Goal: Transaction & Acquisition: Purchase product/service

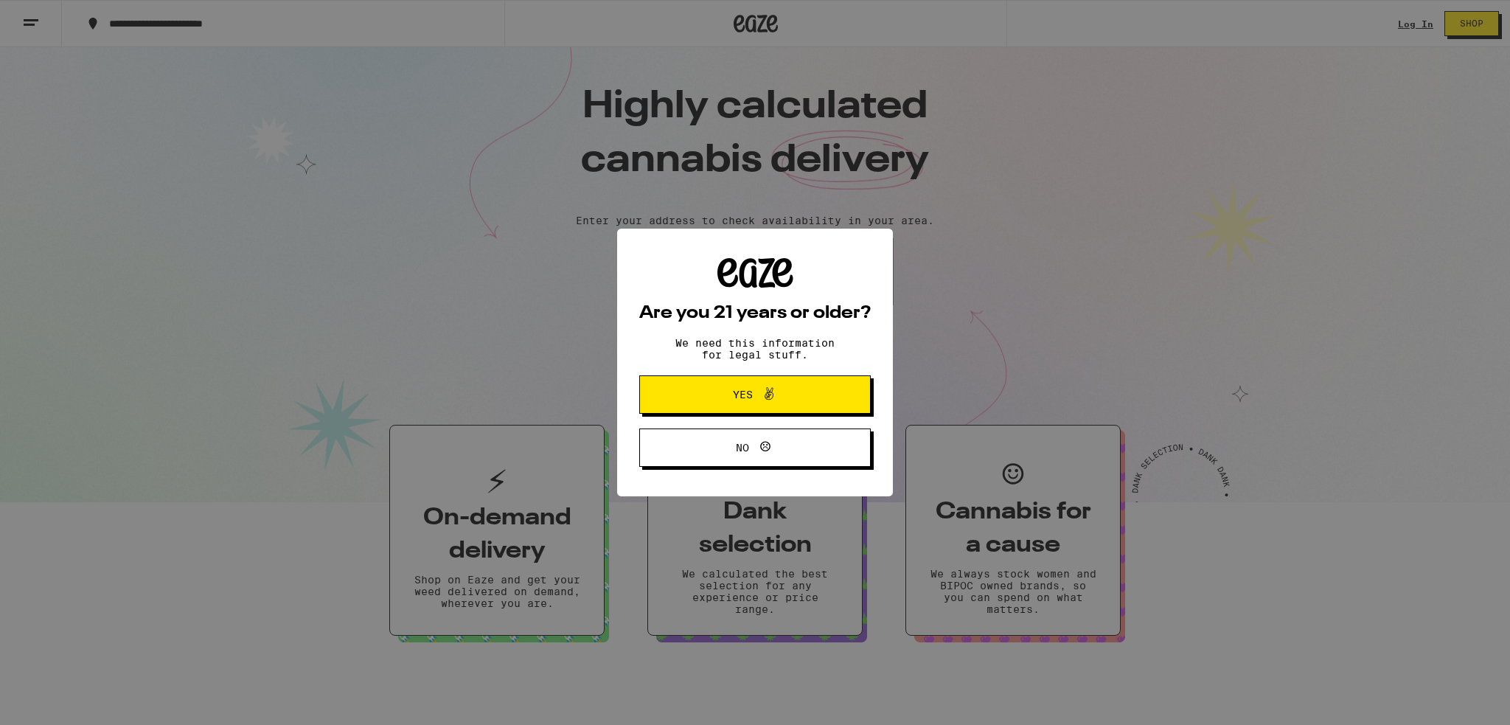
click at [778, 386] on button "Yes" at bounding box center [754, 394] width 231 height 38
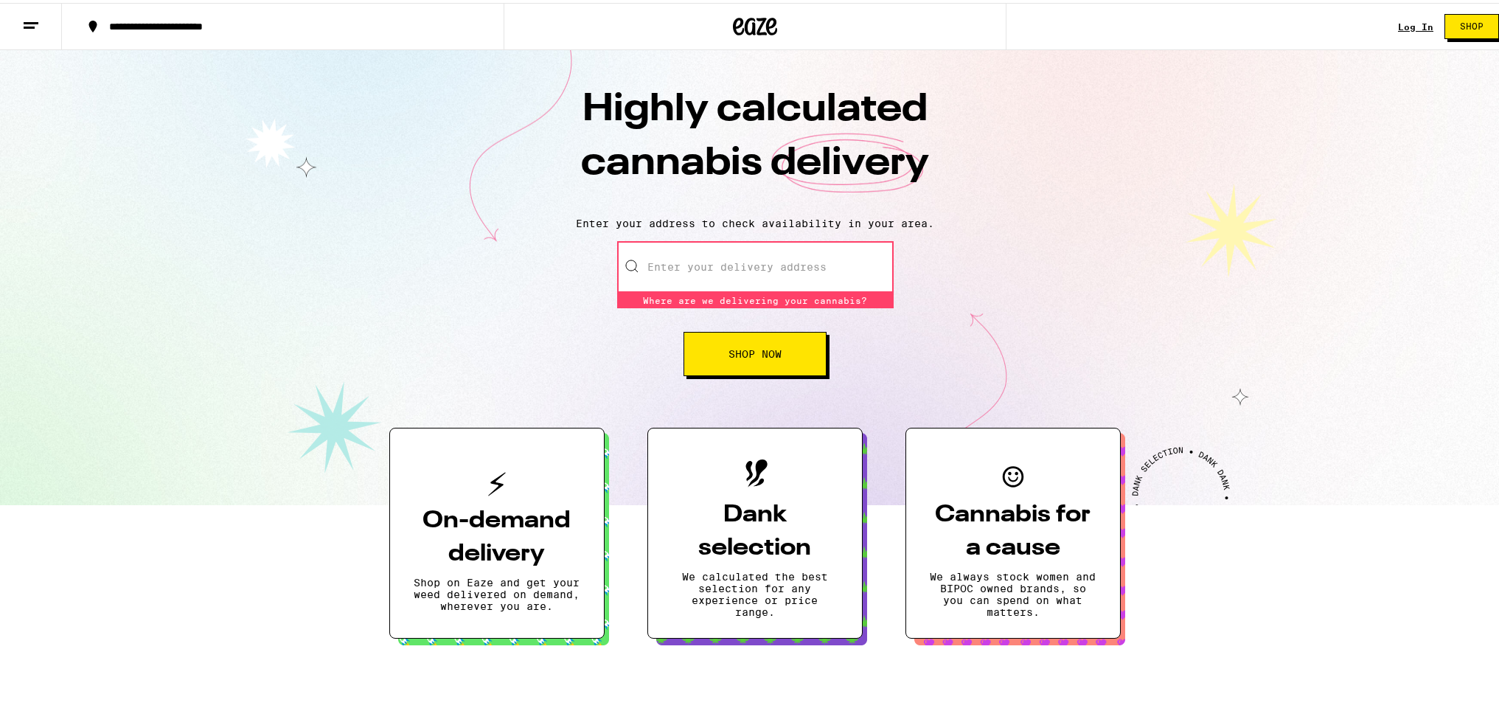
click at [673, 259] on input "Enter your delivery address" at bounding box center [755, 264] width 276 height 52
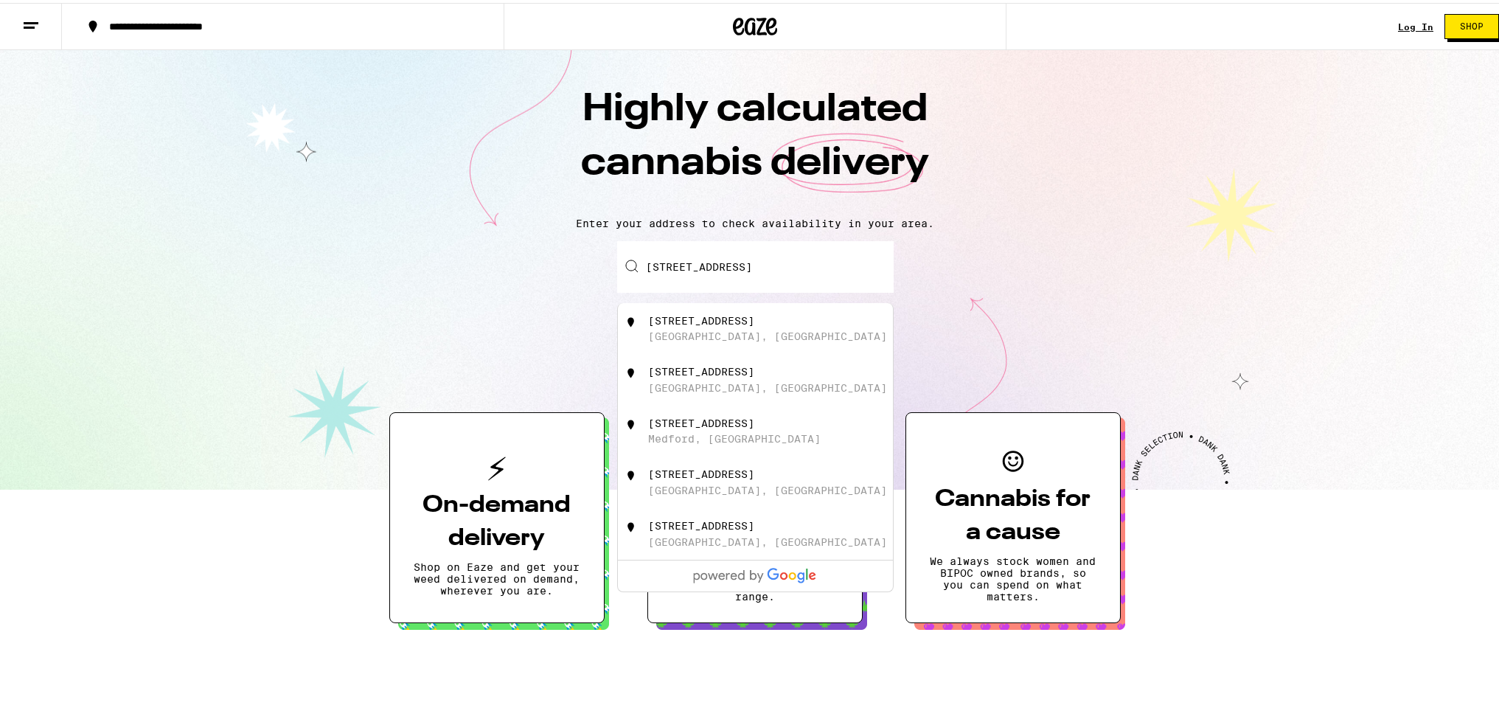
click at [694, 333] on div "Piedmont, CA" at bounding box center [767, 333] width 239 height 12
type input "1687 Grand Avenue, Piedmont, CA"
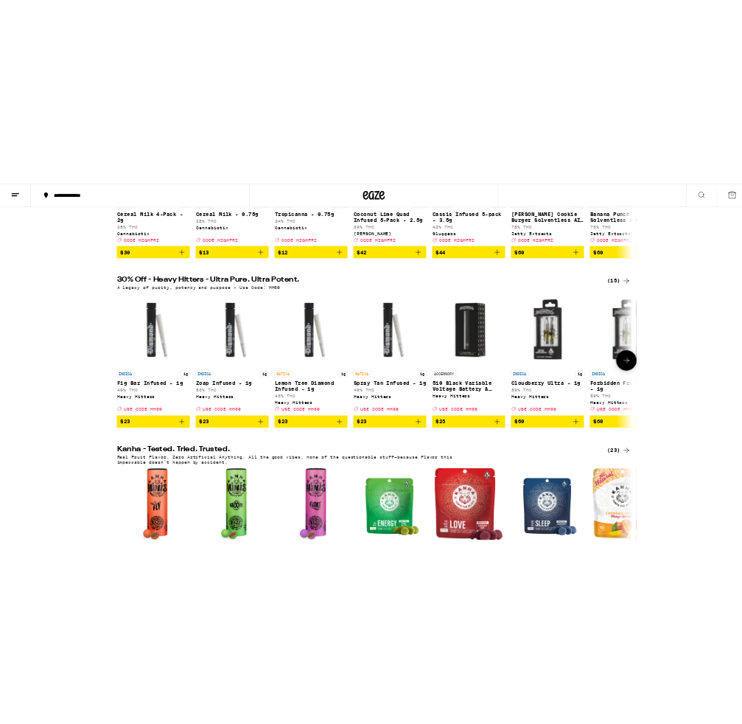
scroll to position [368, 0]
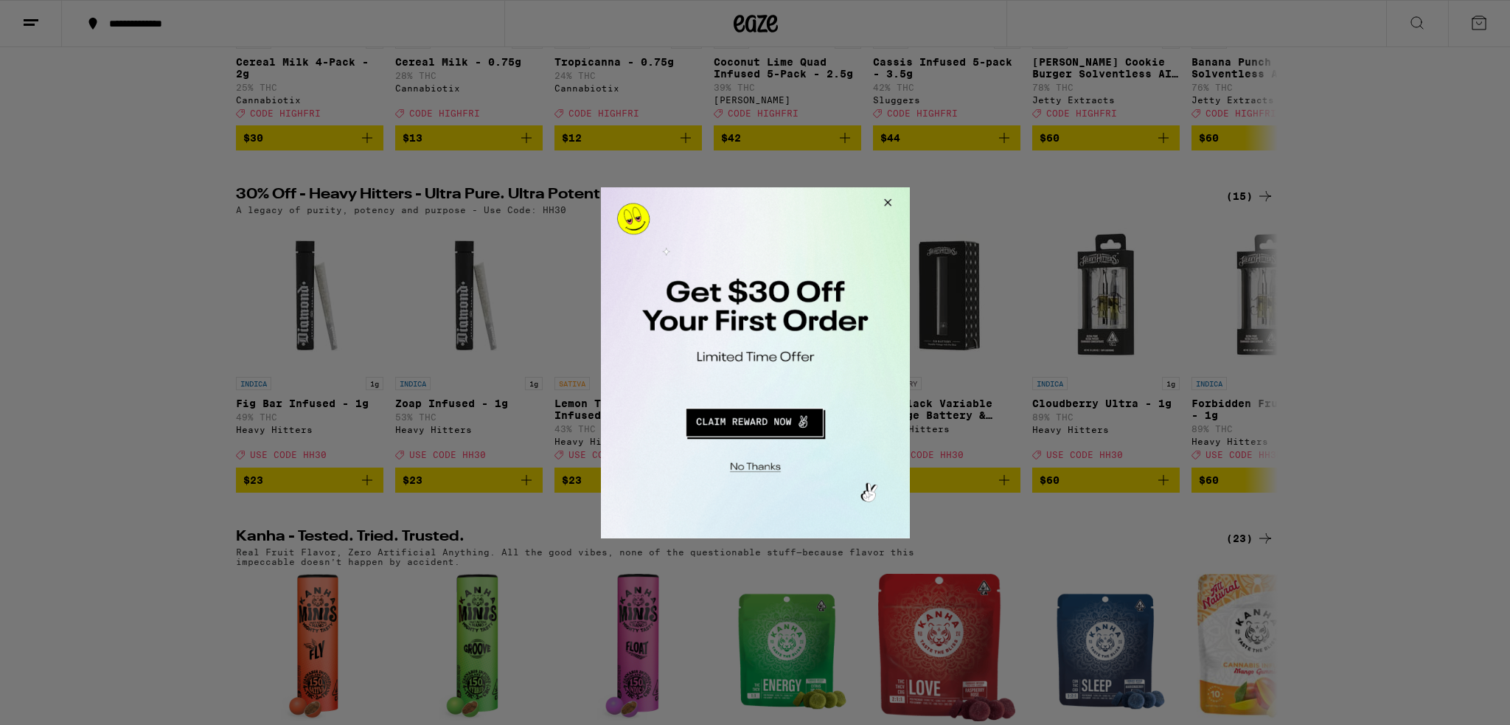
click at [888, 198] on button "Close Modal" at bounding box center [885, 203] width 40 height 35
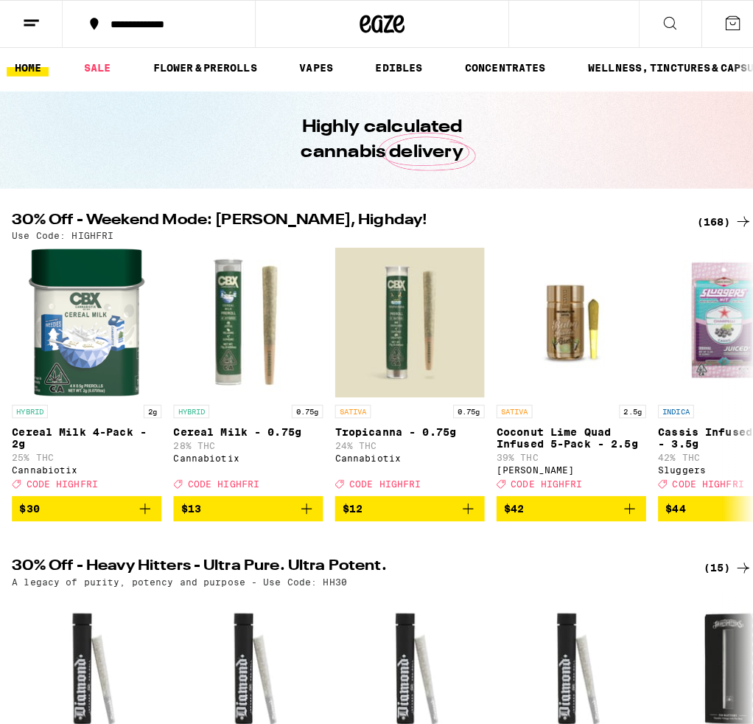
scroll to position [0, 0]
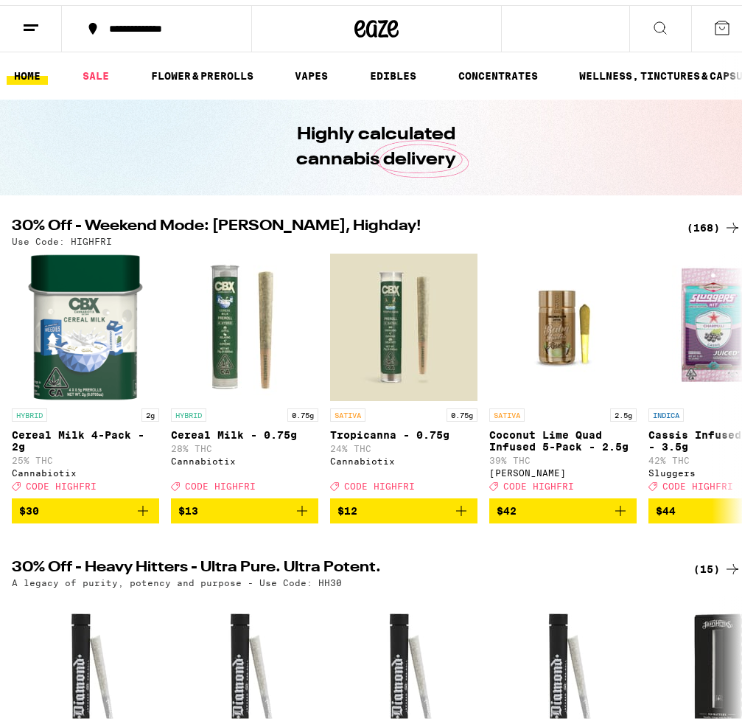
click at [652, 29] on icon at bounding box center [661, 23] width 18 height 18
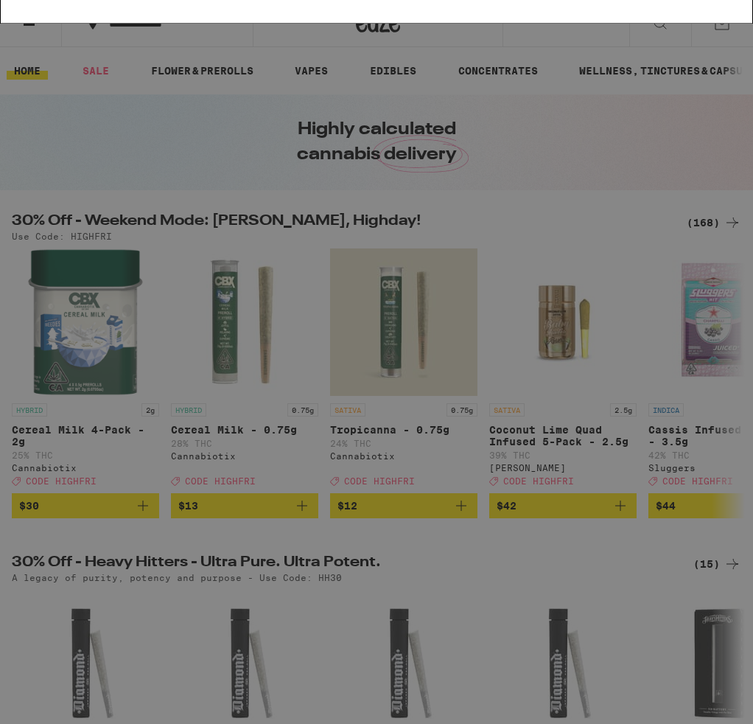
click at [545, 66] on div "We're sorry there are 0 results for "ACDC"" at bounding box center [376, 77] width 722 height 28
click at [470, 39] on div "Search for Products ACDC Clear" at bounding box center [377, 24] width 752 height 47
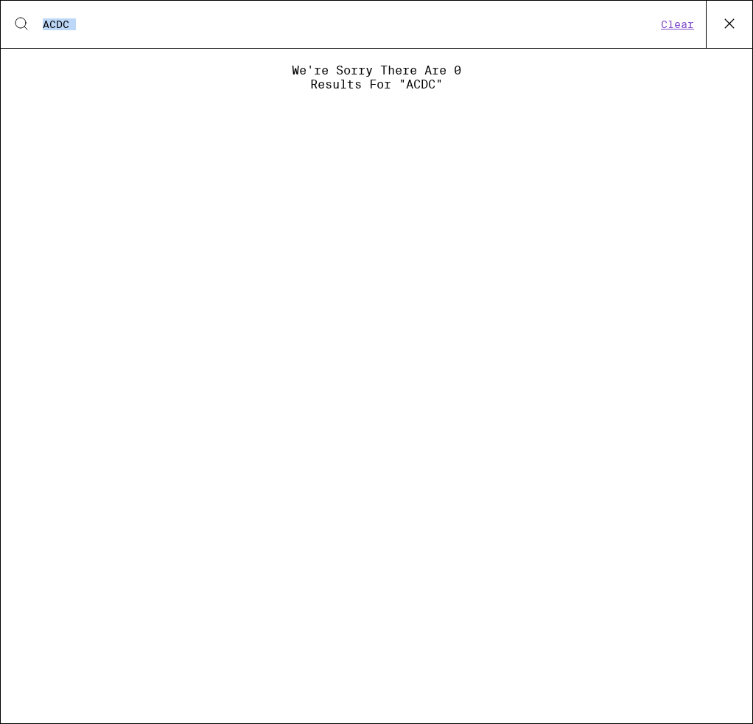
click at [470, 38] on div "Search for Products ACDC Clear" at bounding box center [377, 24] width 752 height 47
click at [452, 21] on input "ACDC" at bounding box center [349, 24] width 615 height 13
type input "A"
type input "C"
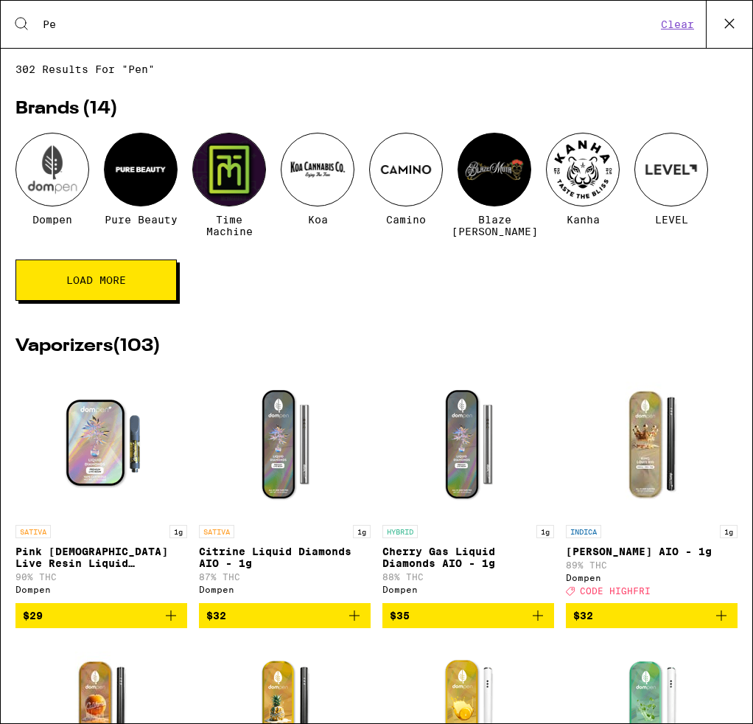
type input "P"
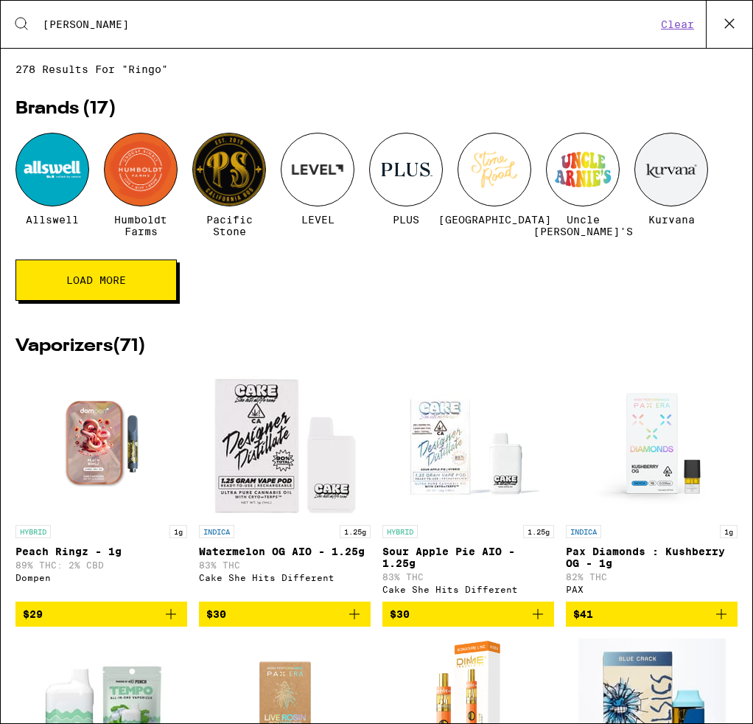
click at [129, 26] on input "Ringo" at bounding box center [349, 24] width 615 height 13
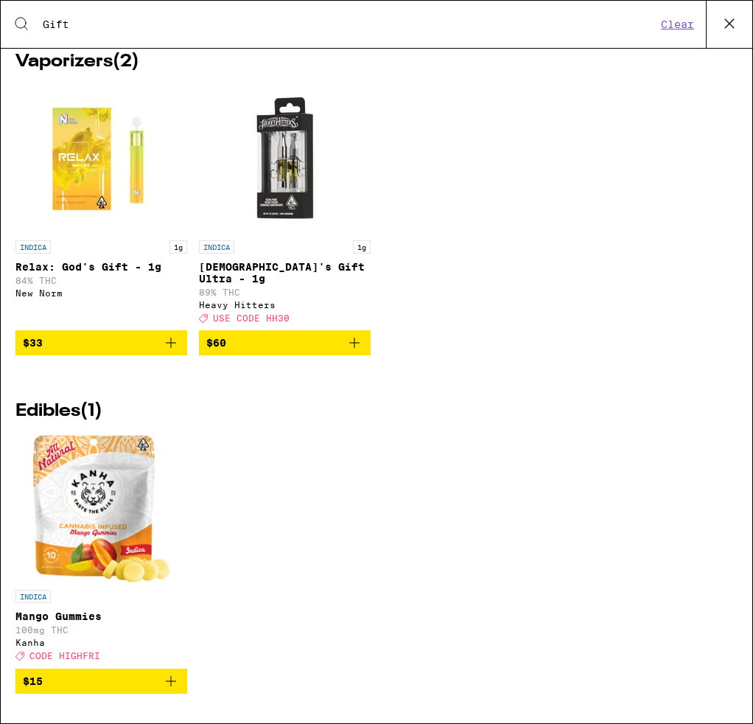
scroll to position [231, 0]
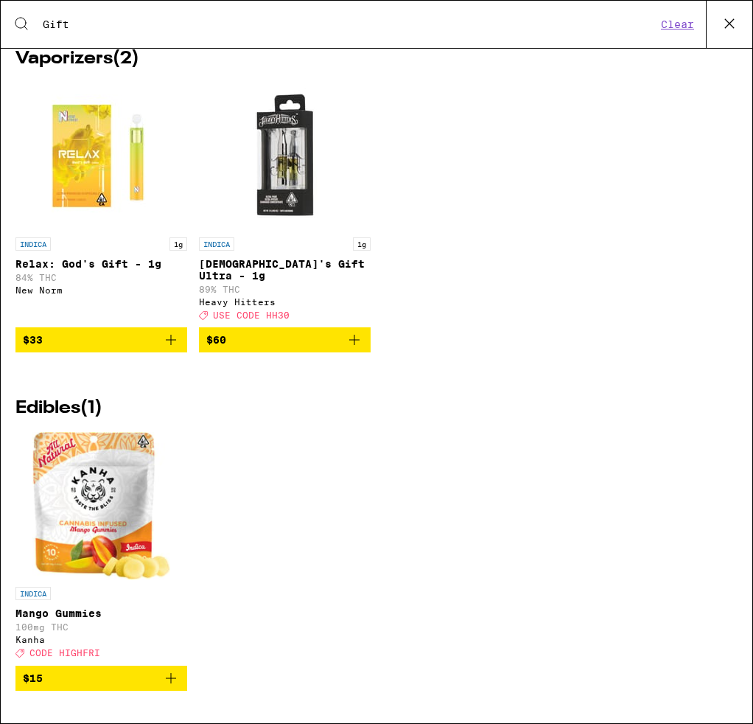
type input "Gift"
click at [88, 152] on img "Open page for Relax: God's Gift - 1g from New Norm" at bounding box center [101, 156] width 147 height 147
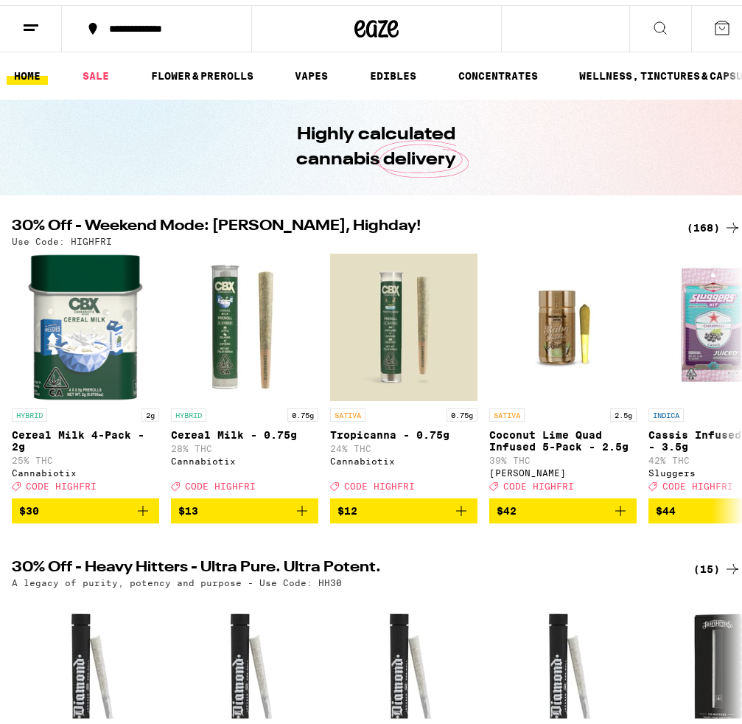
click at [655, 28] on icon at bounding box center [661, 23] width 18 height 18
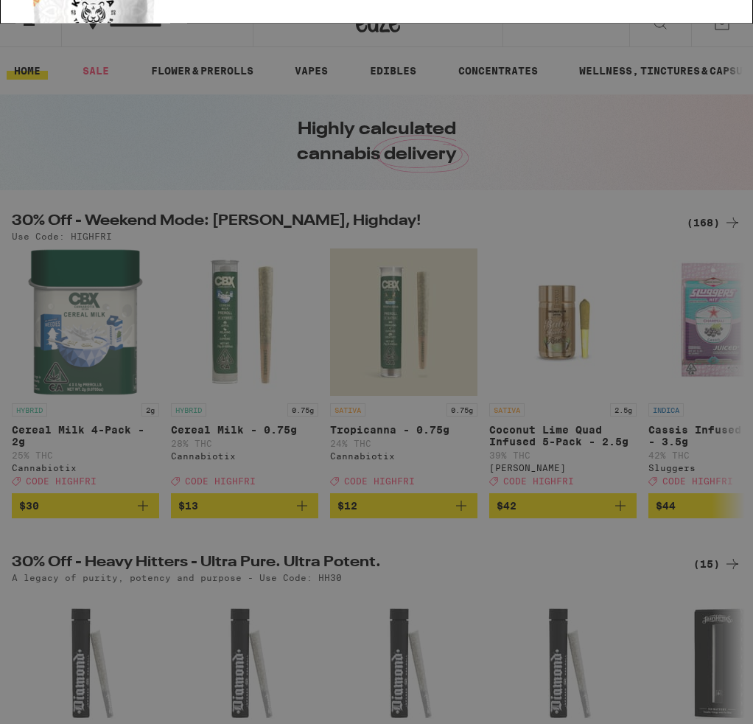
click at [220, 33] on div "Search for Products Gift Clear" at bounding box center [377, 24] width 752 height 47
click at [211, 27] on input "Gift" at bounding box center [349, 24] width 615 height 13
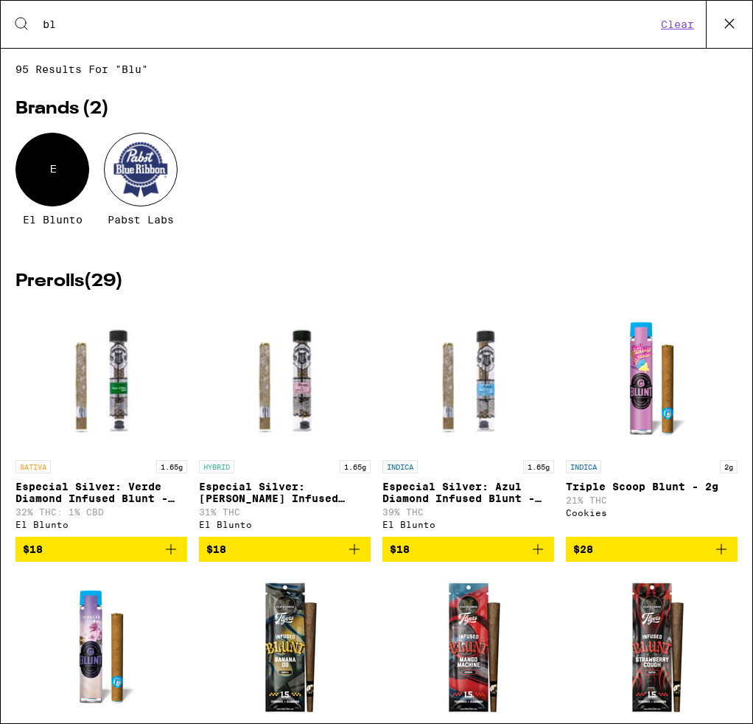
type input "b"
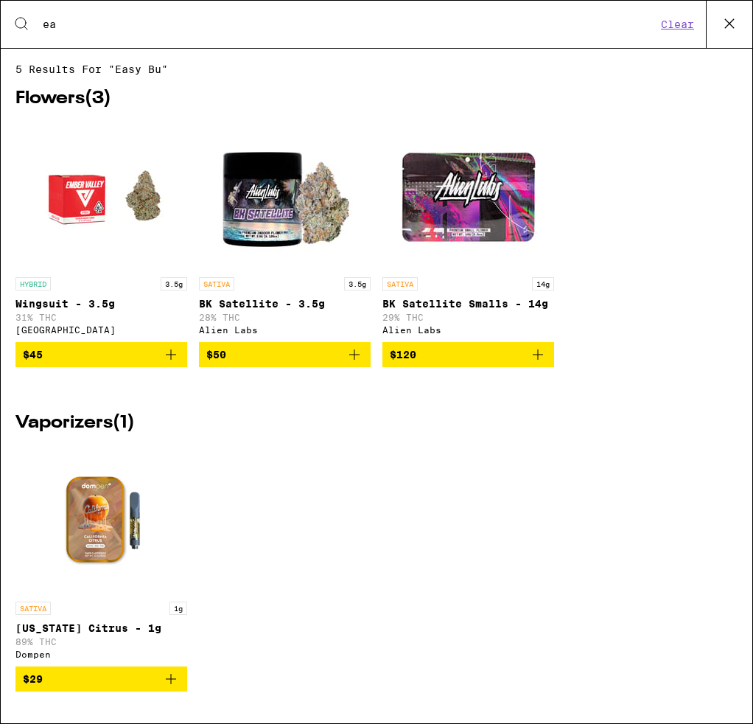
type input "e"
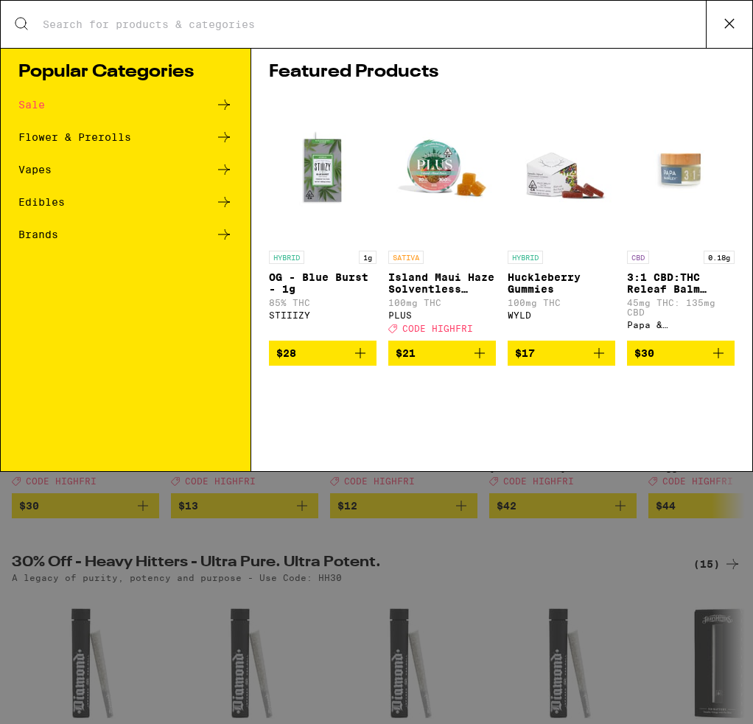
click at [516, 440] on div "Featured Products HYBRID 1g OG - Blue Burst - 1g 85% THC STIIIZY $28 SATIVA Isl…" at bounding box center [501, 259] width 501 height 423
click at [559, 588] on div "Search for Products Popular Categories Sale Flower & Prerolls Vapes Edibles Bra…" at bounding box center [376, 362] width 753 height 724
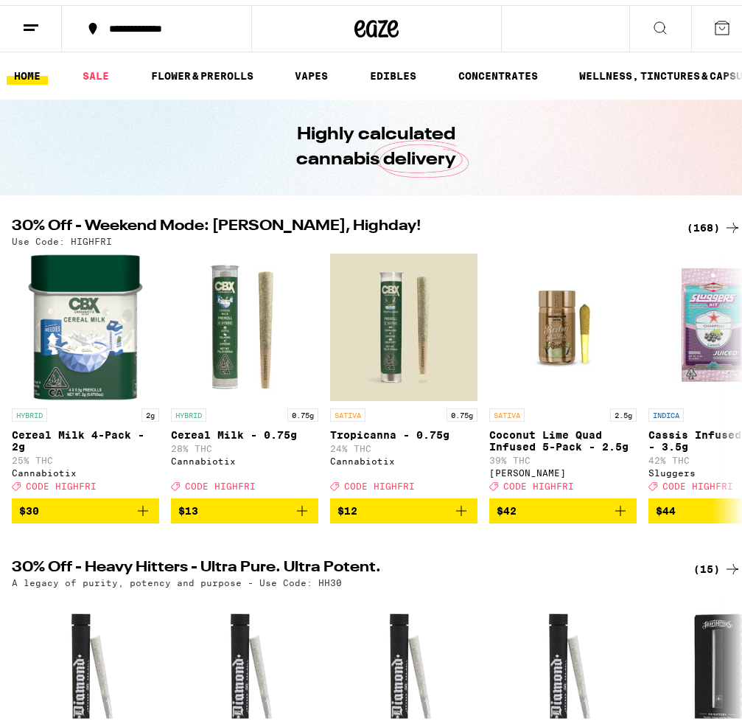
click at [630, 27] on button at bounding box center [661, 24] width 62 height 46
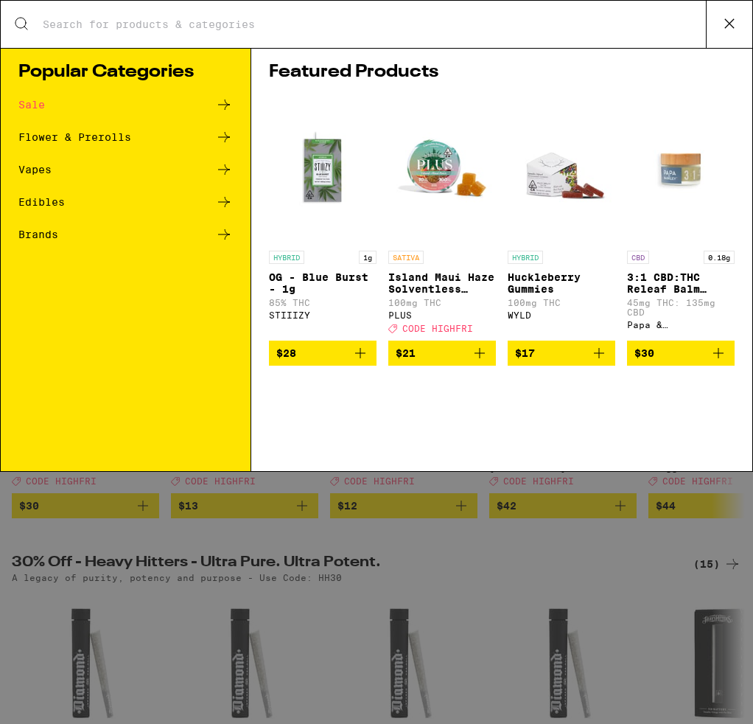
click at [727, 25] on icon at bounding box center [730, 24] width 22 height 22
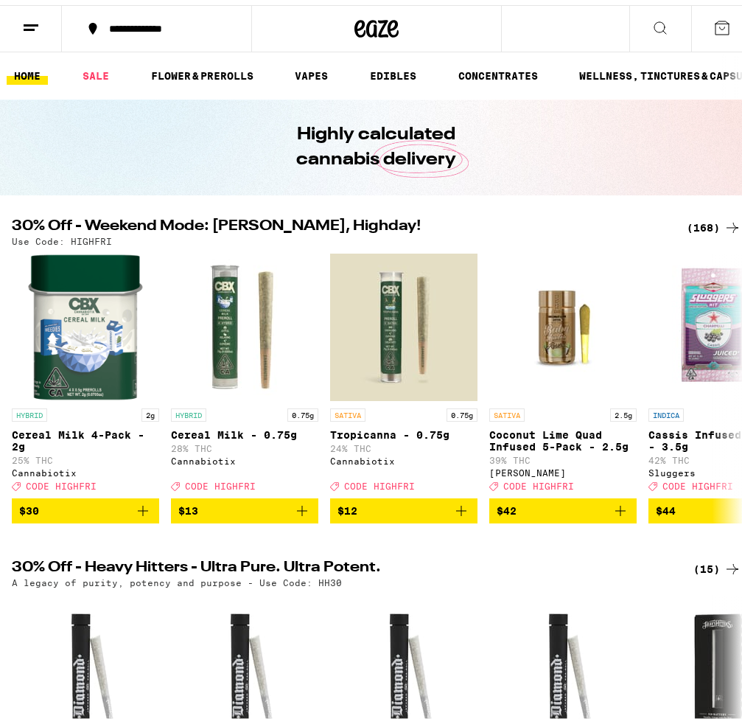
click at [652, 24] on icon at bounding box center [661, 23] width 18 height 18
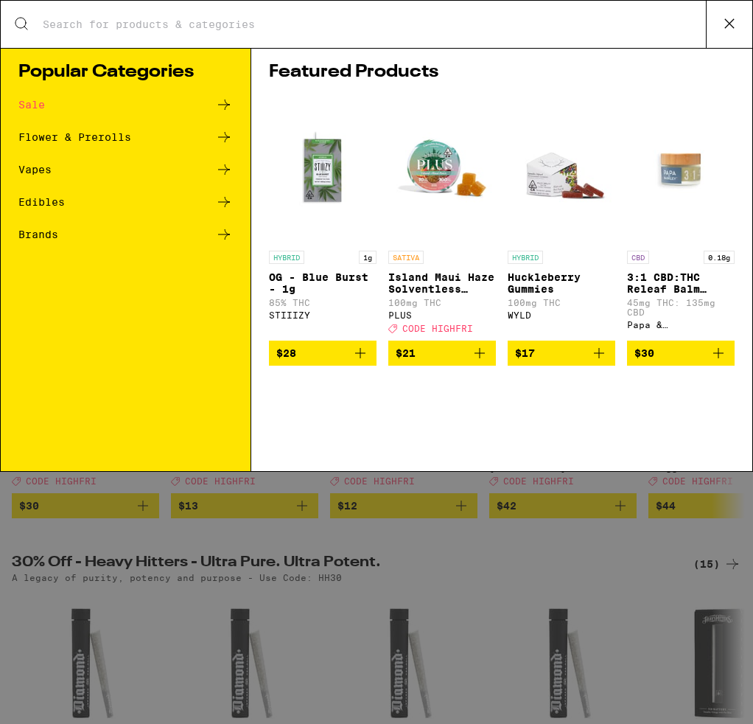
click at [327, 31] on input "Search for Products" at bounding box center [374, 24] width 664 height 13
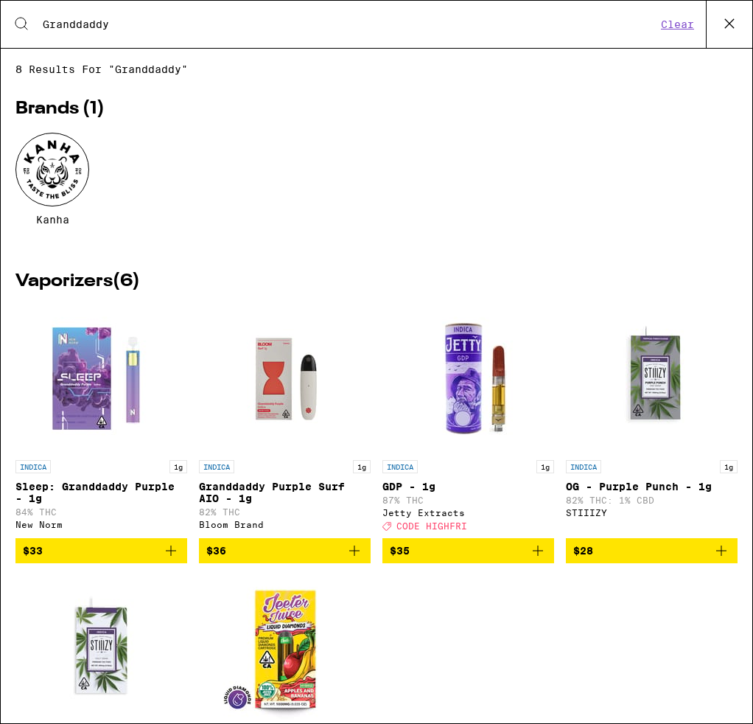
click at [157, 21] on input "Granddaddy" at bounding box center [349, 24] width 615 height 13
click at [156, 21] on input "Granddaddy" at bounding box center [349, 24] width 615 height 13
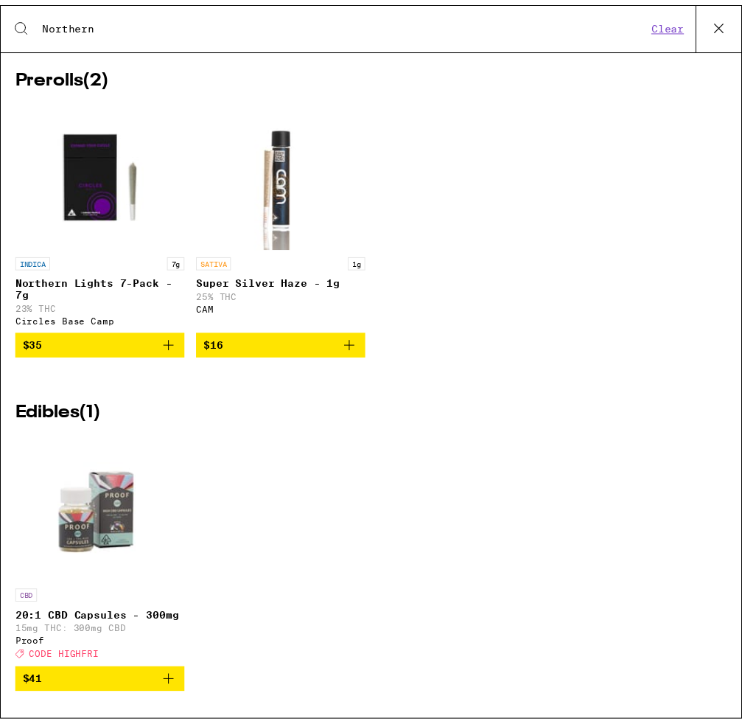
scroll to position [575, 0]
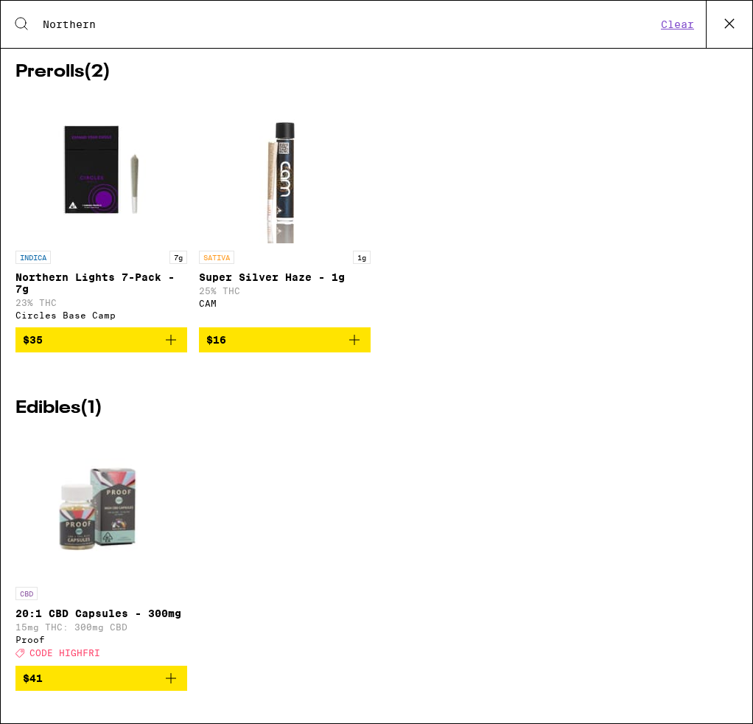
type input "Northern"
click at [77, 271] on p "Northern Lights 7-Pack - 7g" at bounding box center [101, 283] width 172 height 24
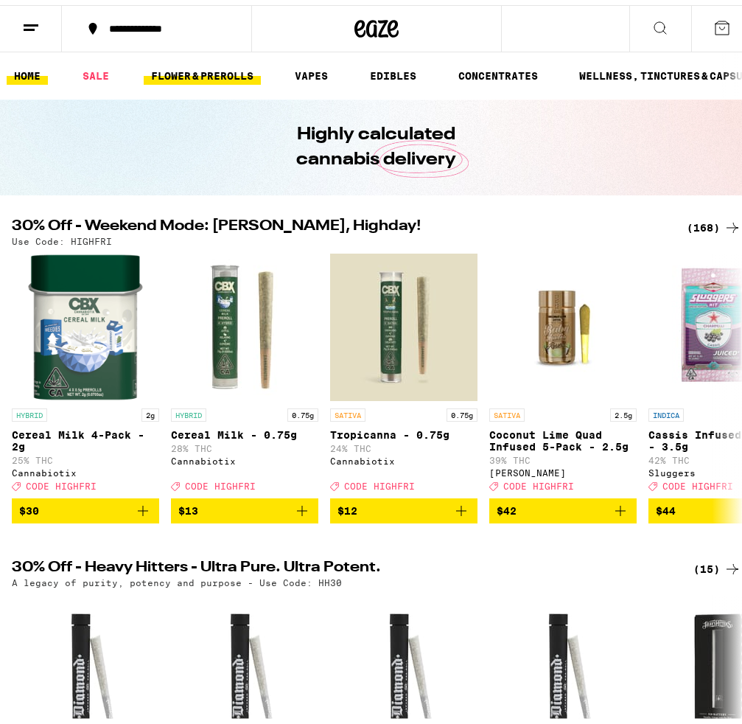
click at [229, 72] on link "FLOWER & PREROLLS" at bounding box center [202, 71] width 117 height 18
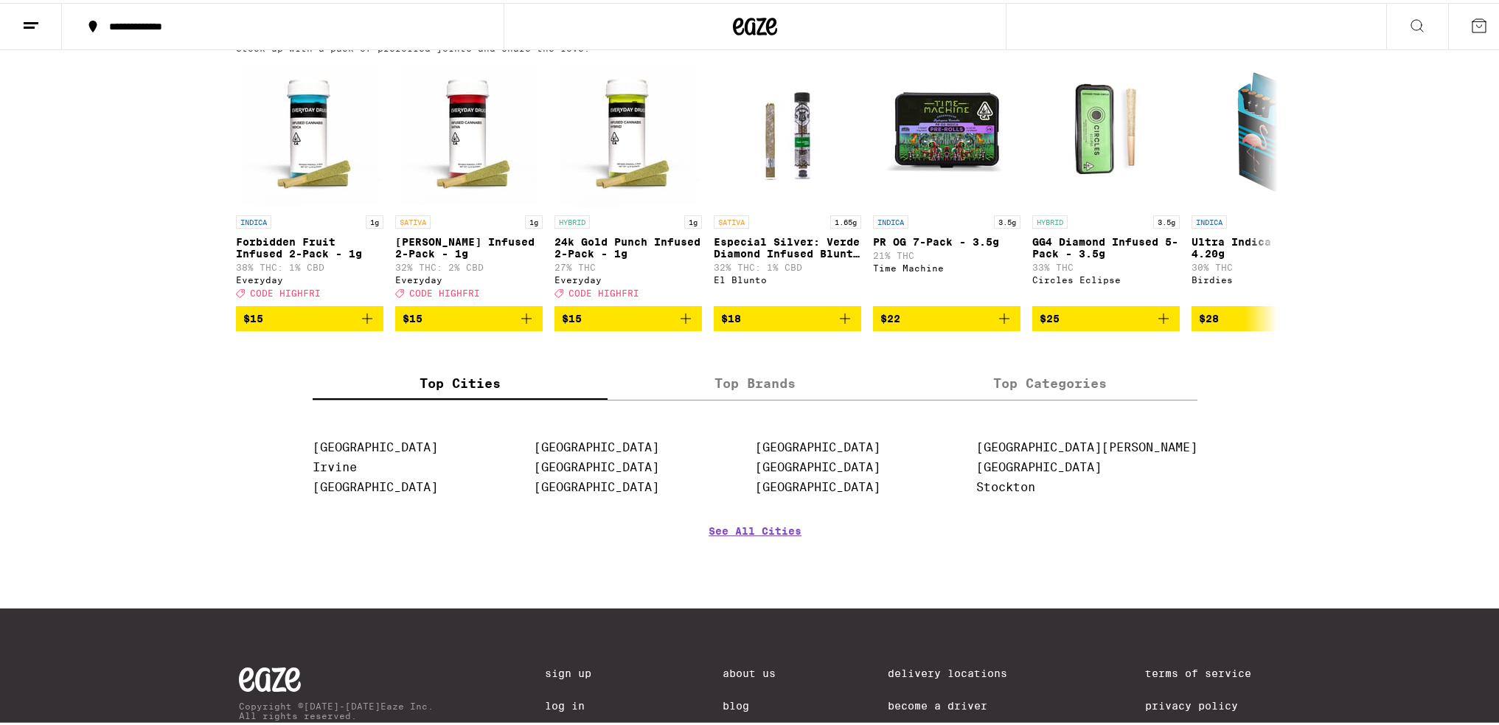
scroll to position [1179, 0]
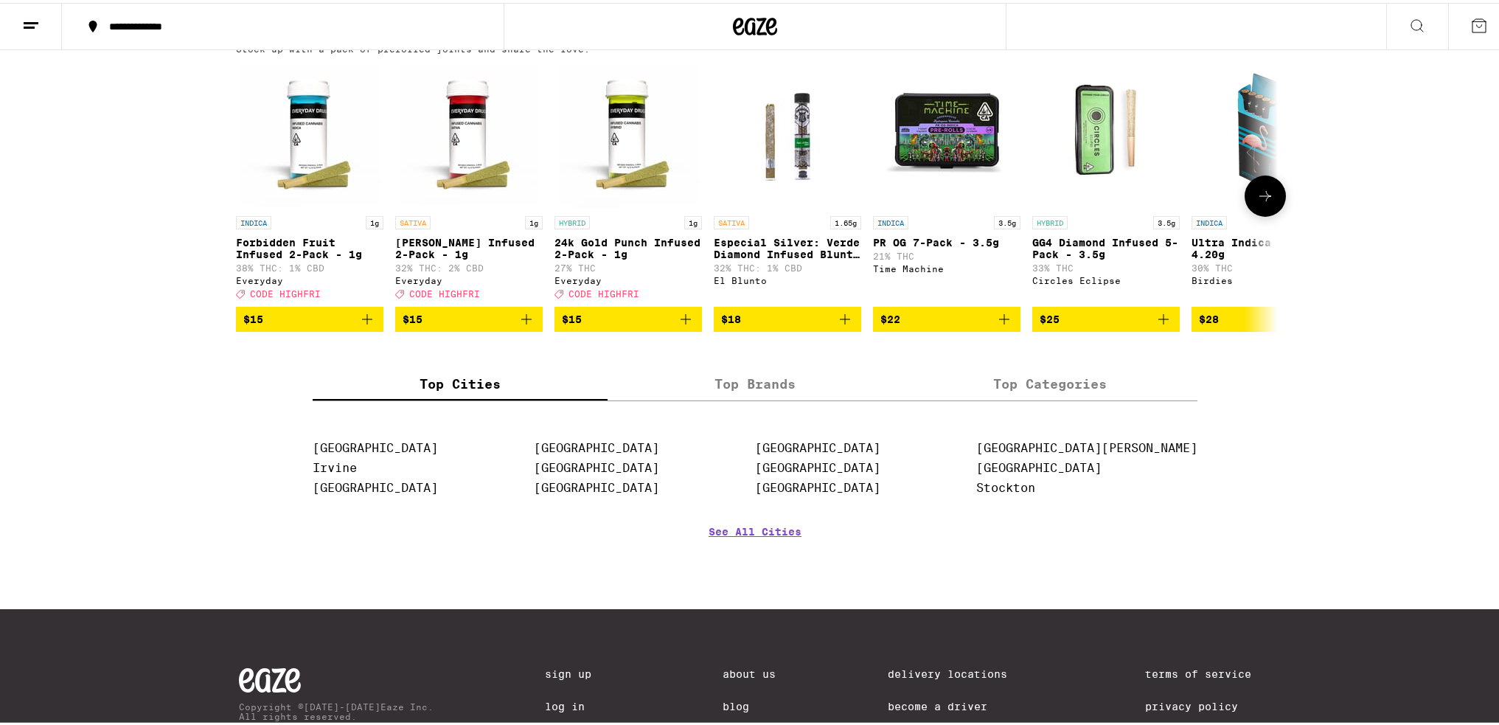
click at [742, 202] on icon at bounding box center [1265, 193] width 18 height 18
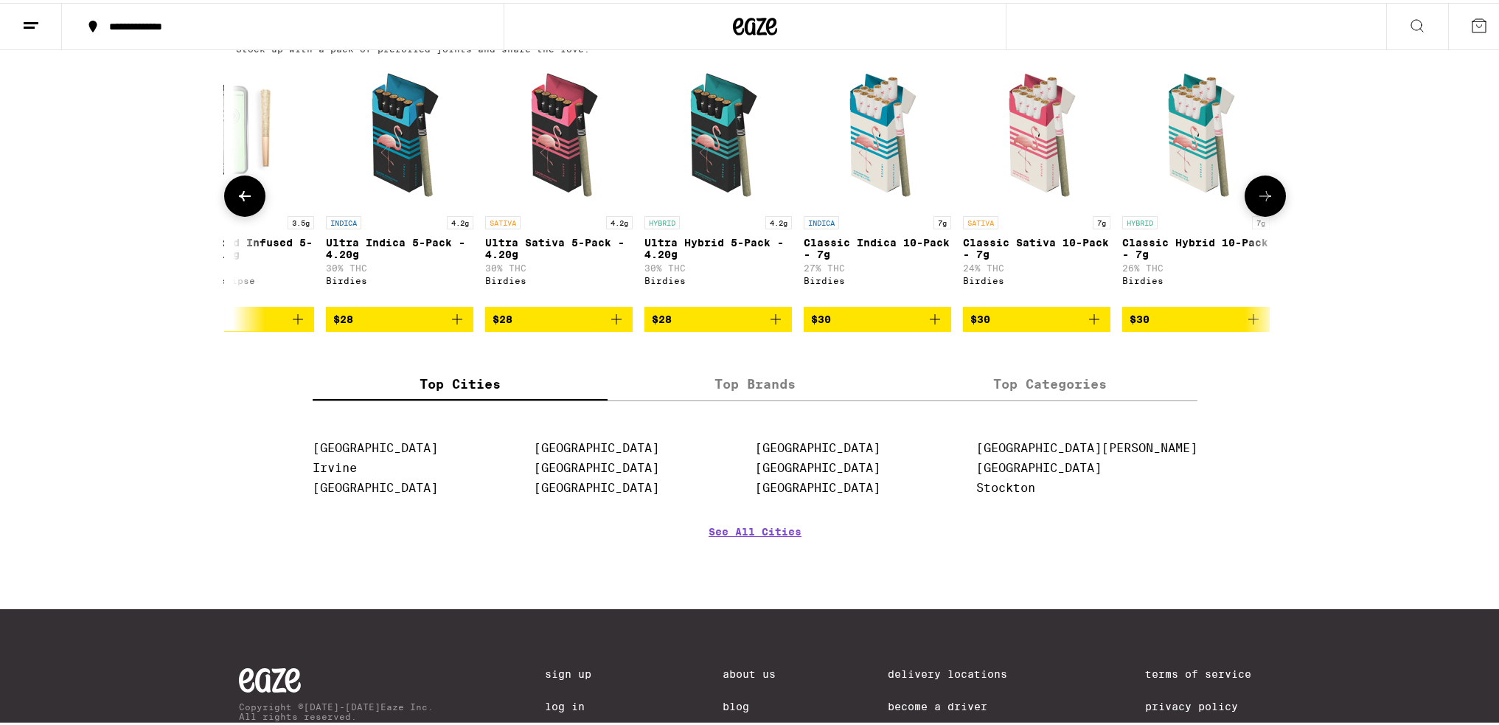
scroll to position [0, 877]
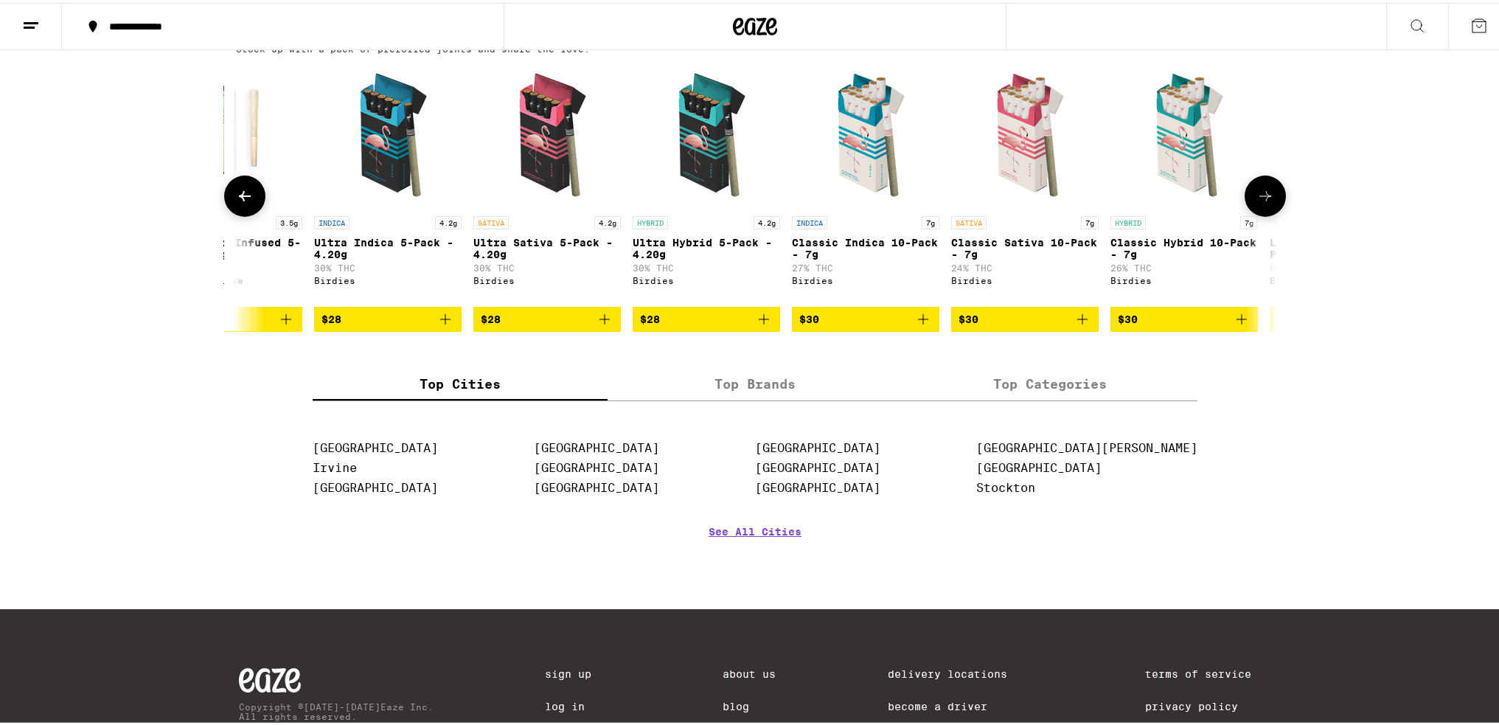
click at [742, 198] on icon at bounding box center [1265, 193] width 12 height 10
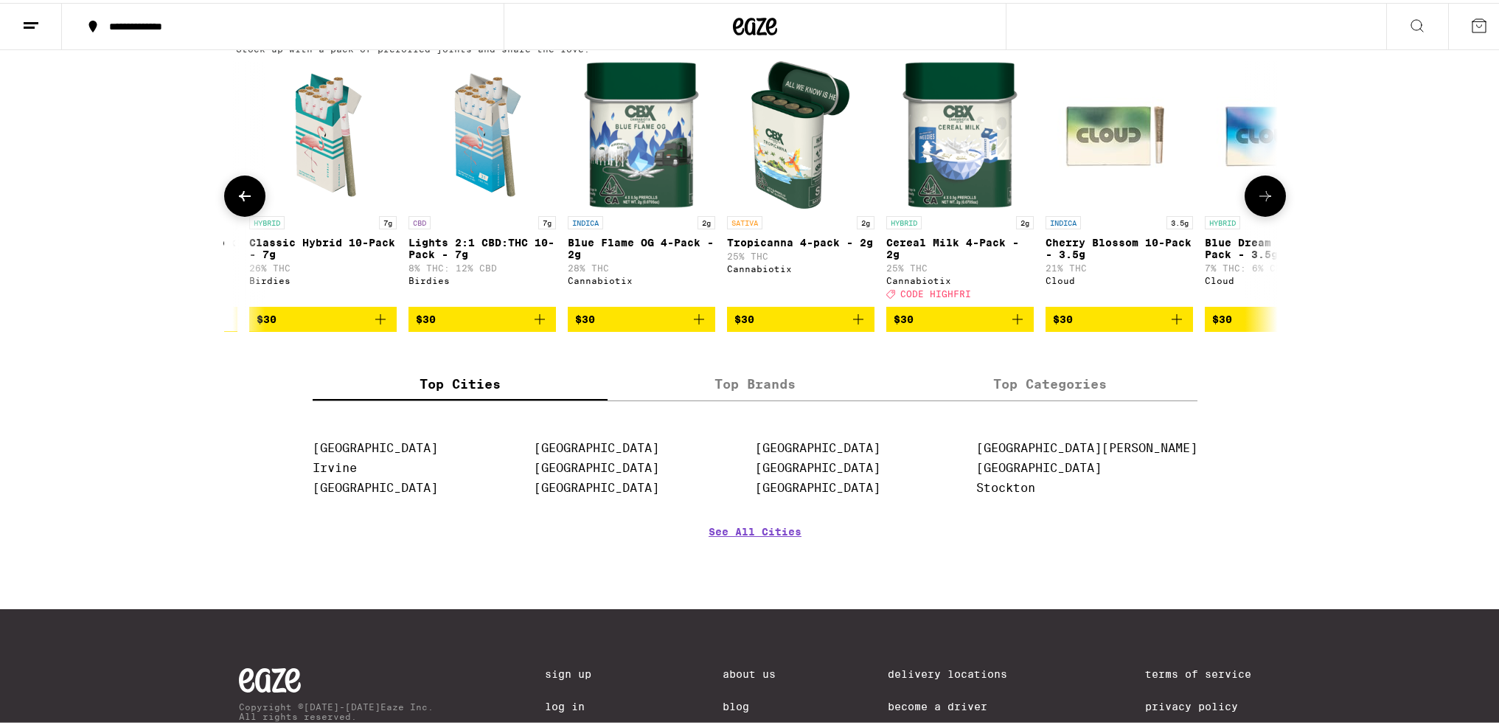
scroll to position [0, 1754]
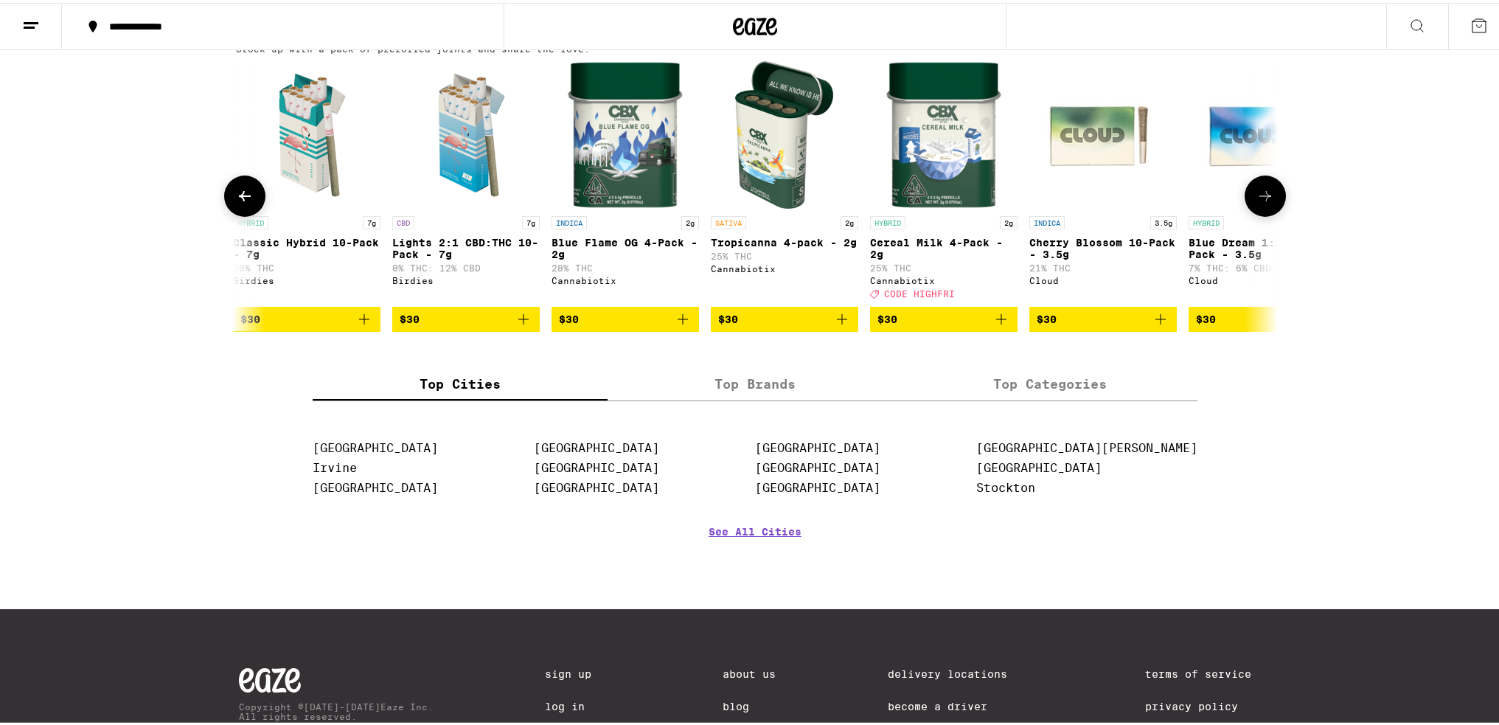
click at [742, 214] on button at bounding box center [1264, 192] width 41 height 41
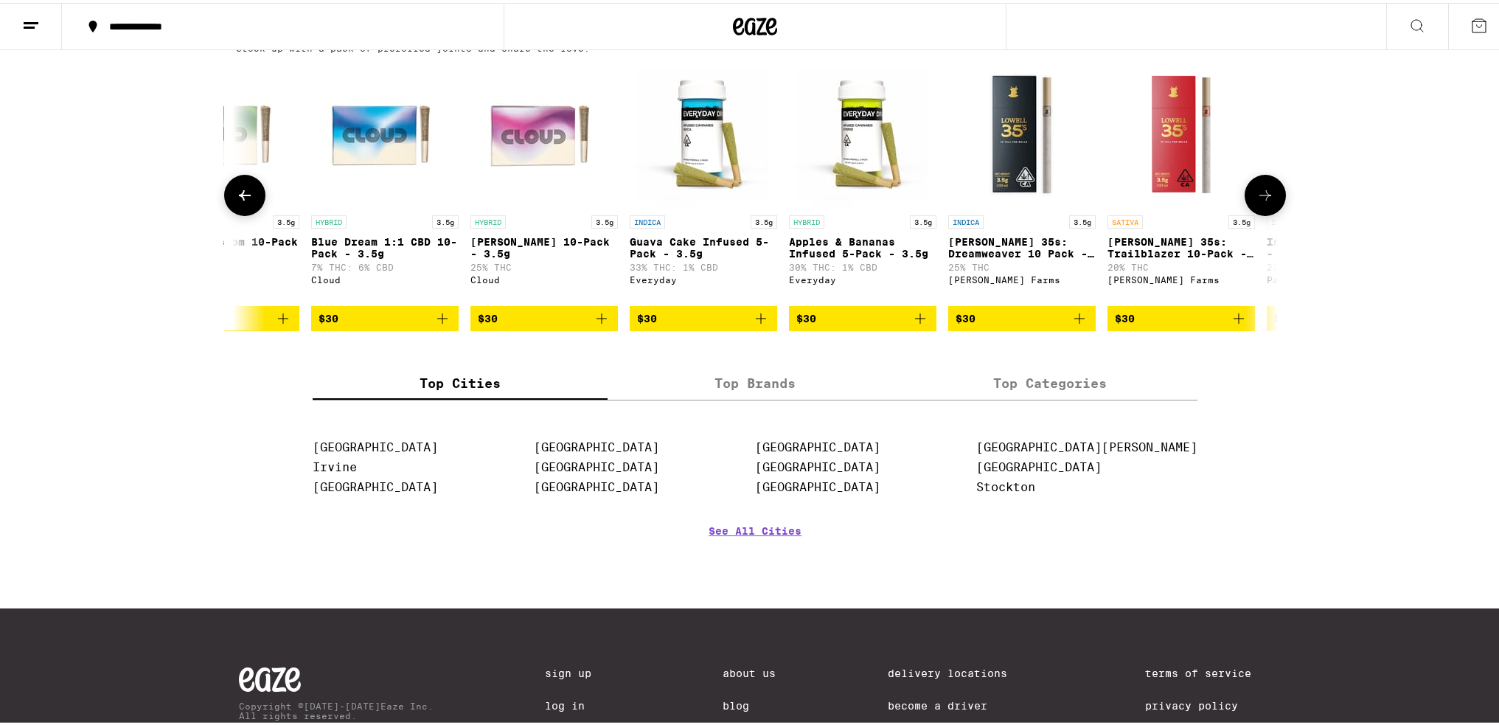
scroll to position [1180, 0]
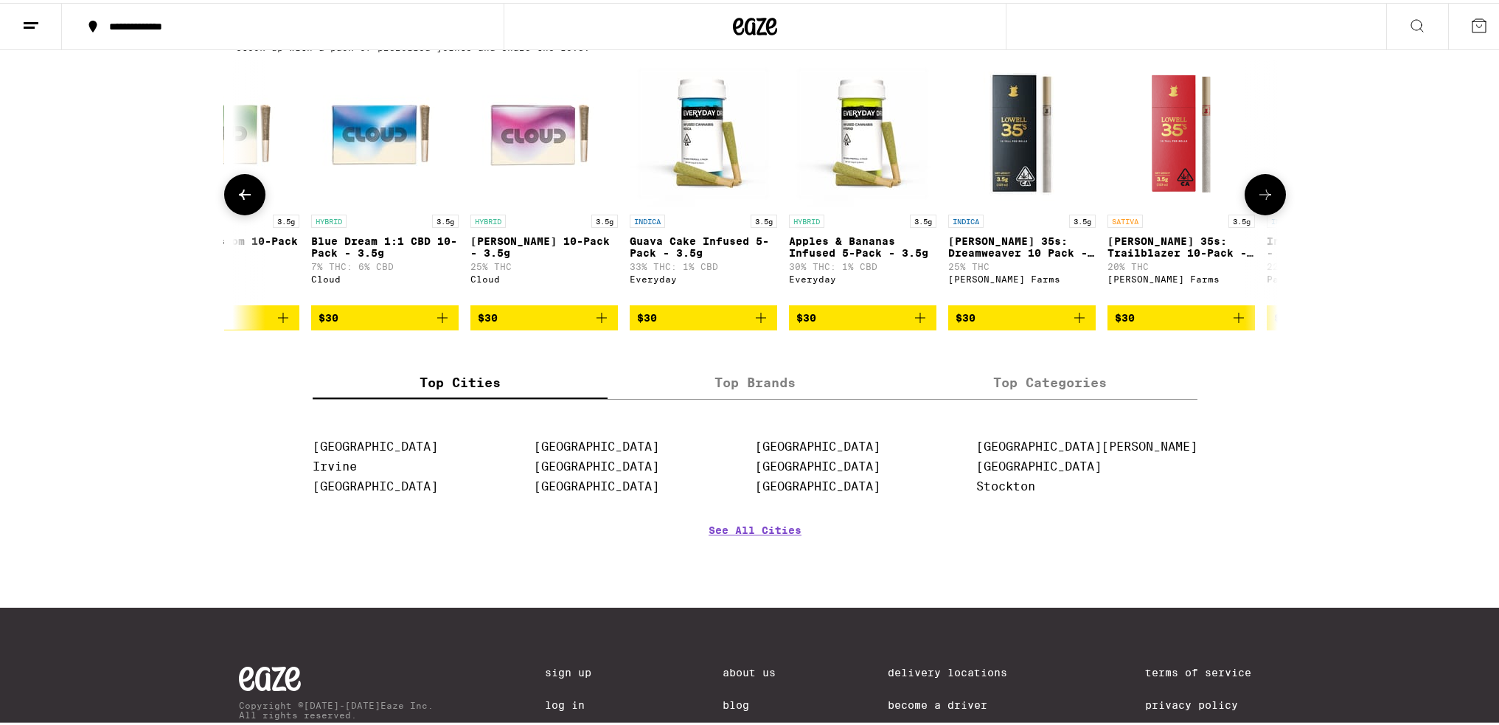
click at [226, 211] on div at bounding box center [244, 191] width 41 height 41
click at [241, 200] on icon at bounding box center [245, 192] width 18 height 18
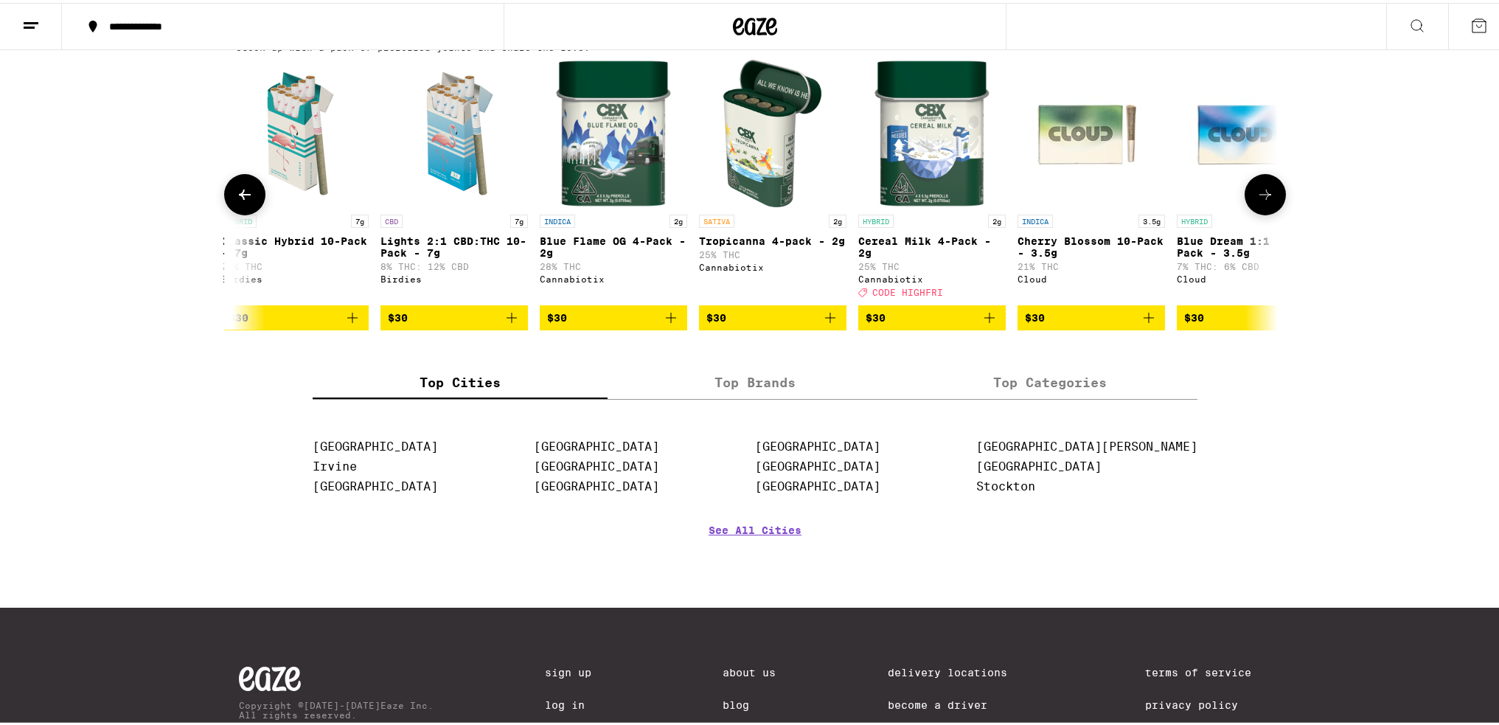
scroll to position [0, 1754]
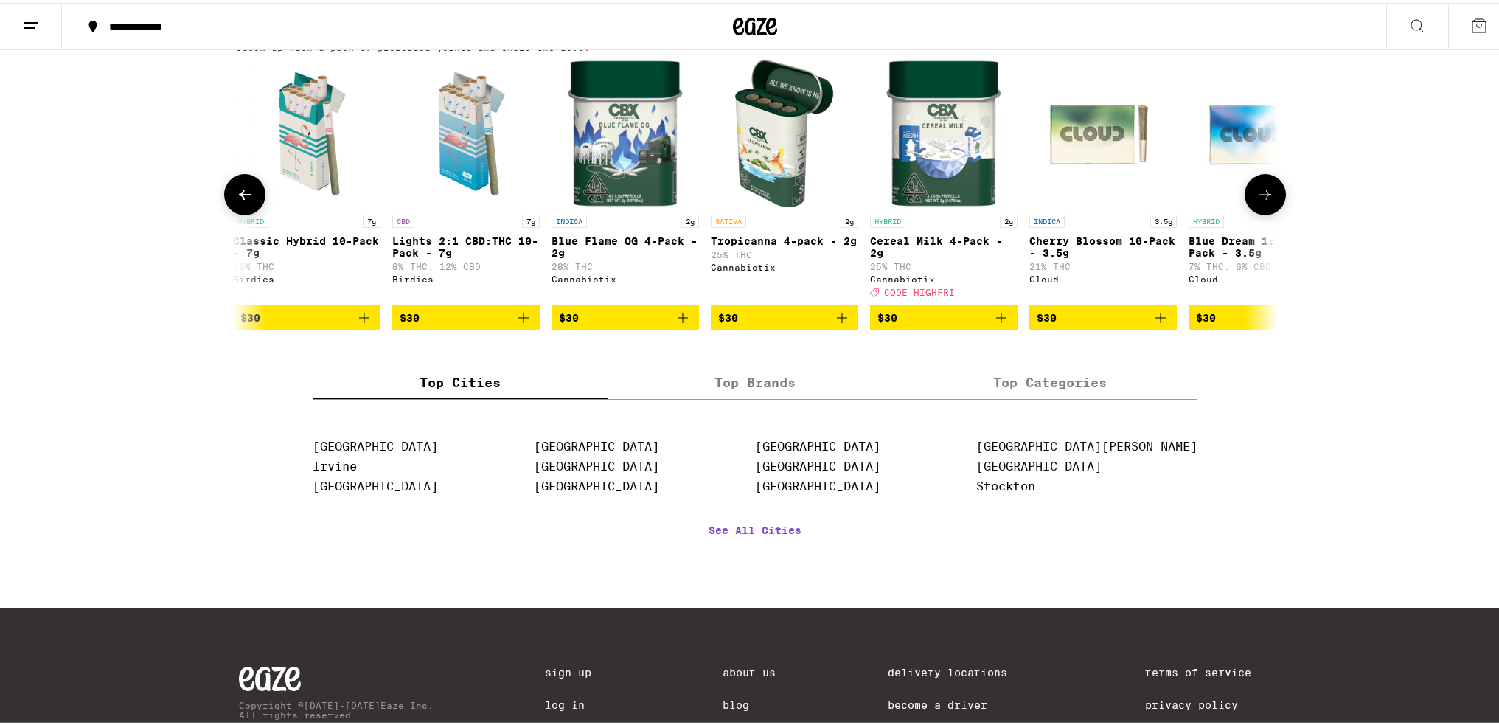
click at [742, 212] on button at bounding box center [1264, 191] width 41 height 41
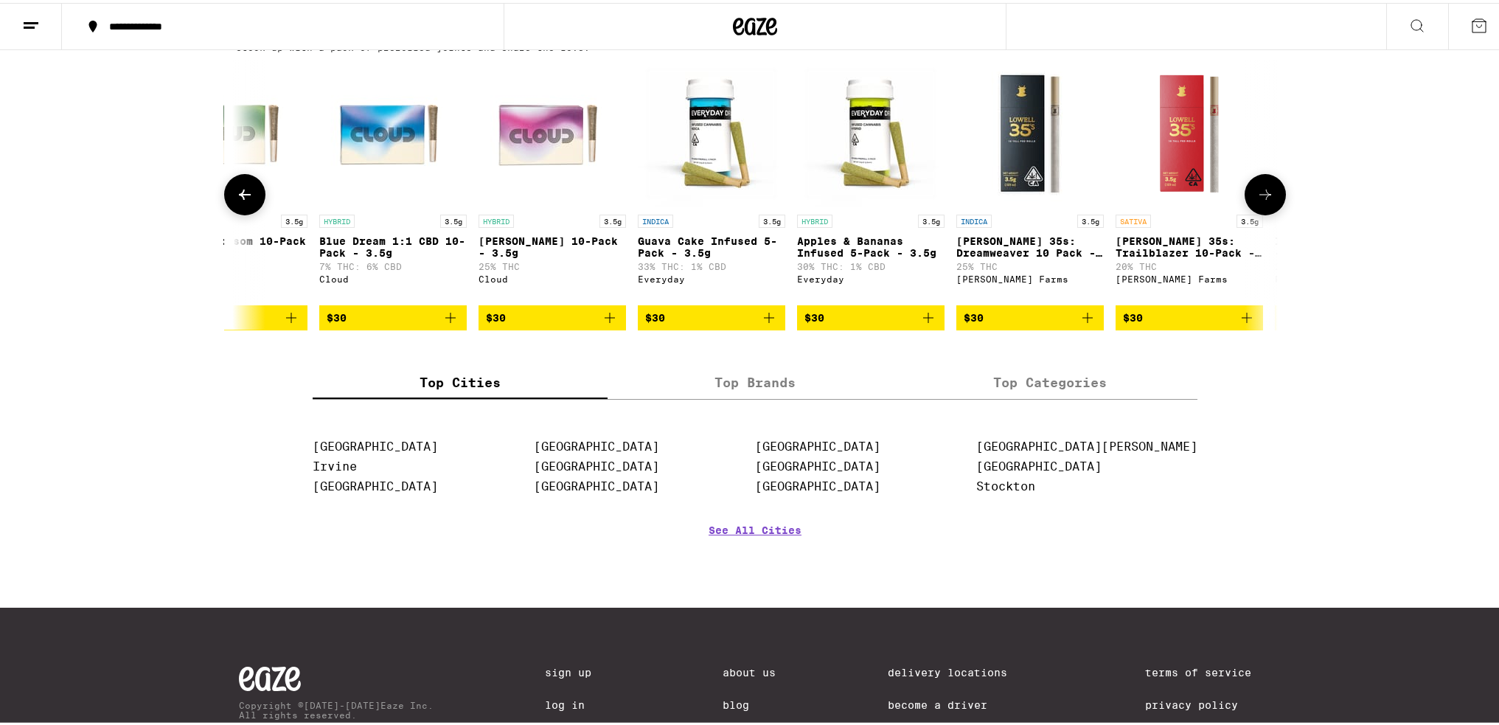
scroll to position [0, 2632]
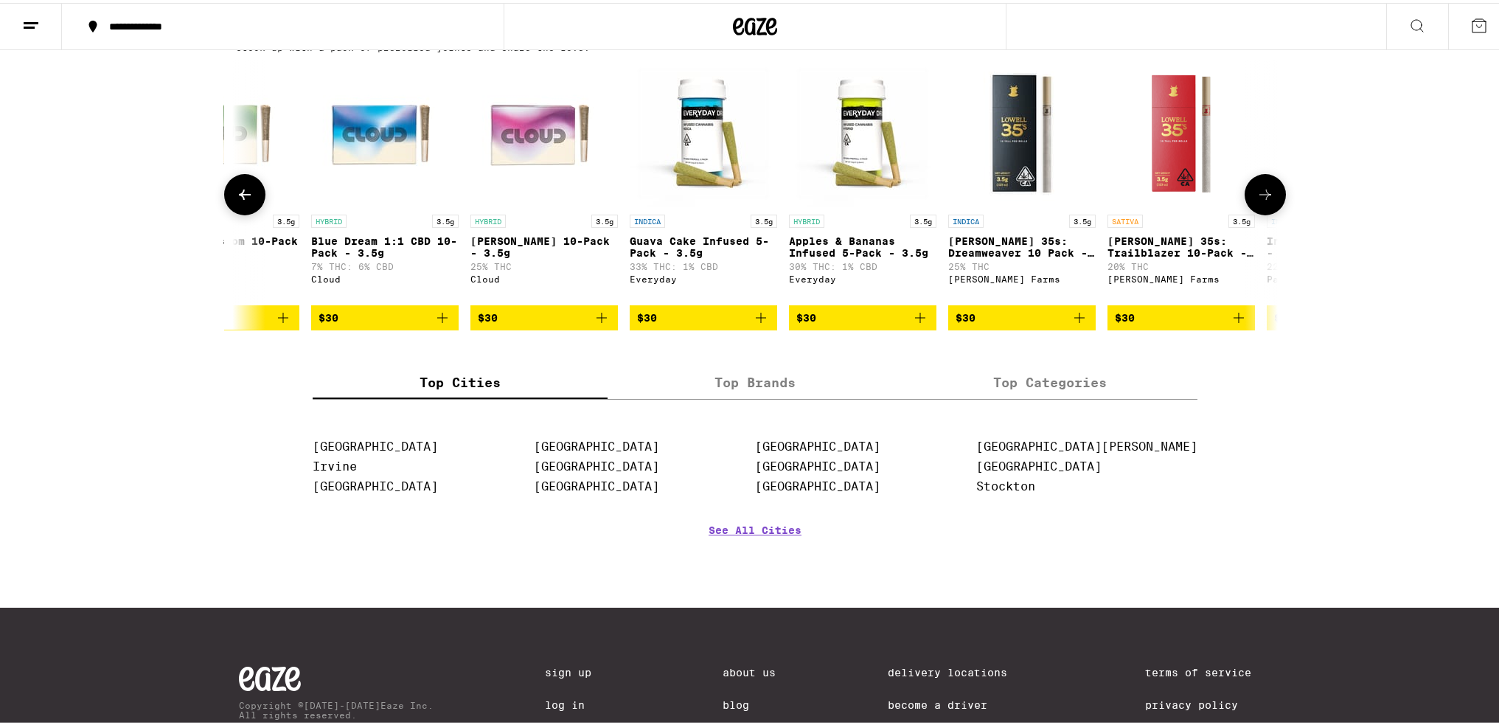
click at [367, 180] on img "Open page for Blue Dream 1:1 CBD 10-Pack - 3.5g from Cloud" at bounding box center [384, 130] width 147 height 147
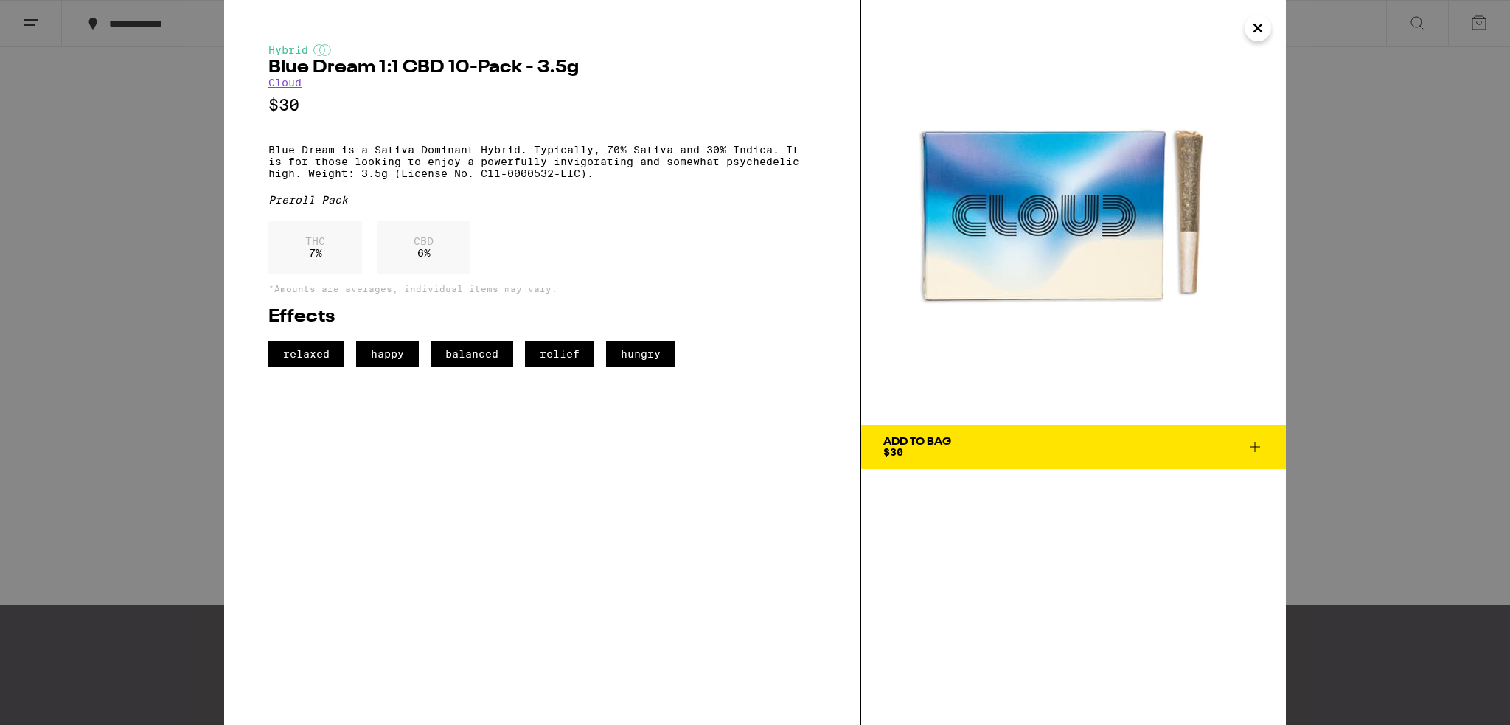
click at [91, 236] on div "Hybrid Blue Dream 1:1 CBD 10-Pack - 3.5g Cloud $30 Blue Dream is a Sativa Domin…" at bounding box center [755, 362] width 1510 height 725
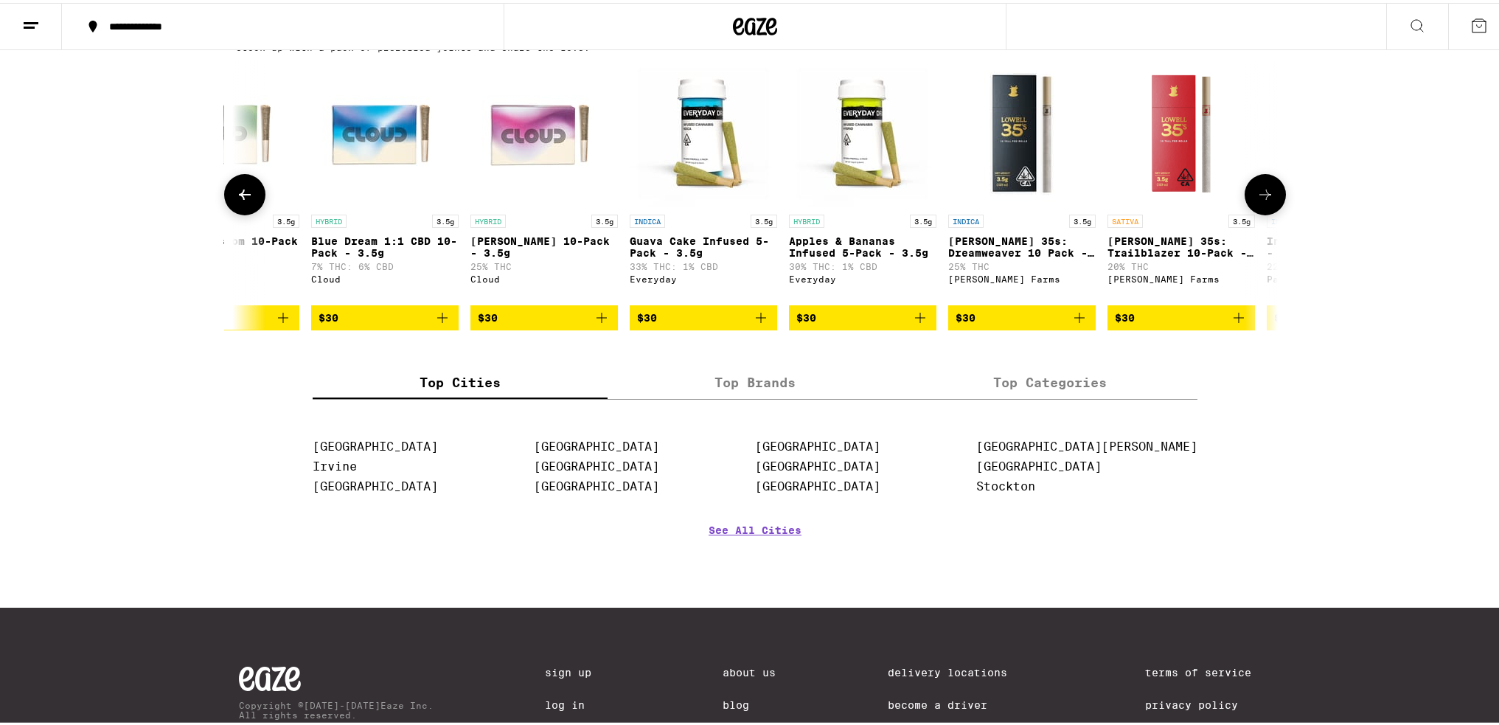
click at [742, 212] on button at bounding box center [1264, 191] width 41 height 41
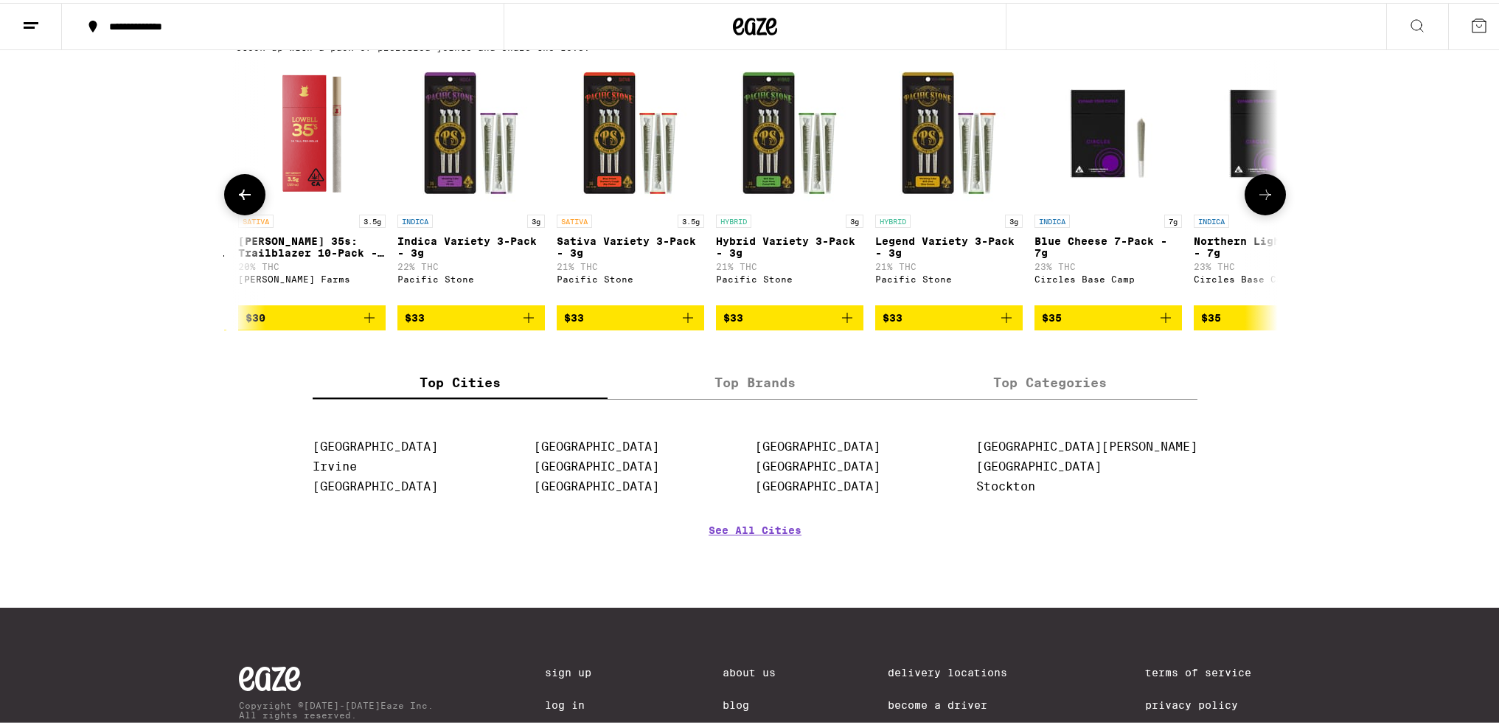
scroll to position [0, 3509]
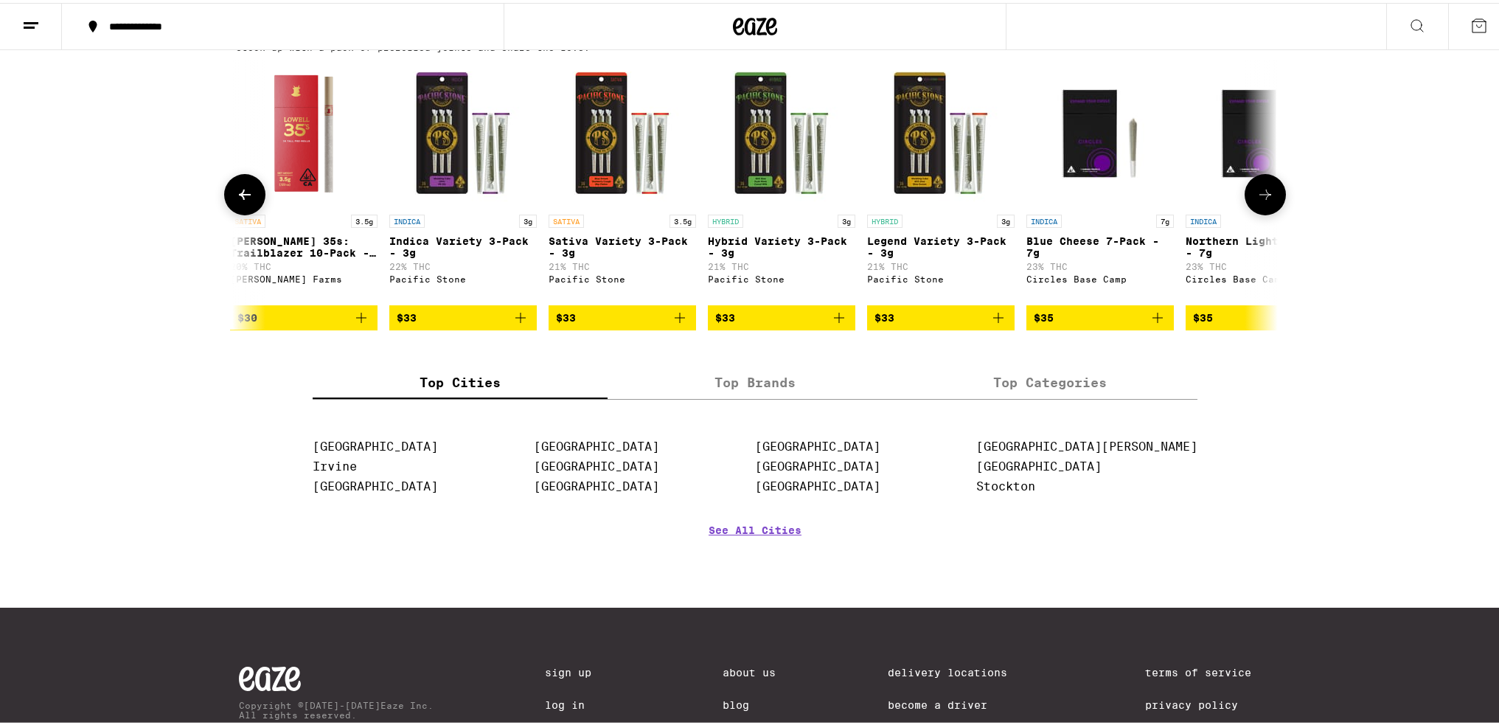
click at [742, 212] on button at bounding box center [1264, 191] width 41 height 41
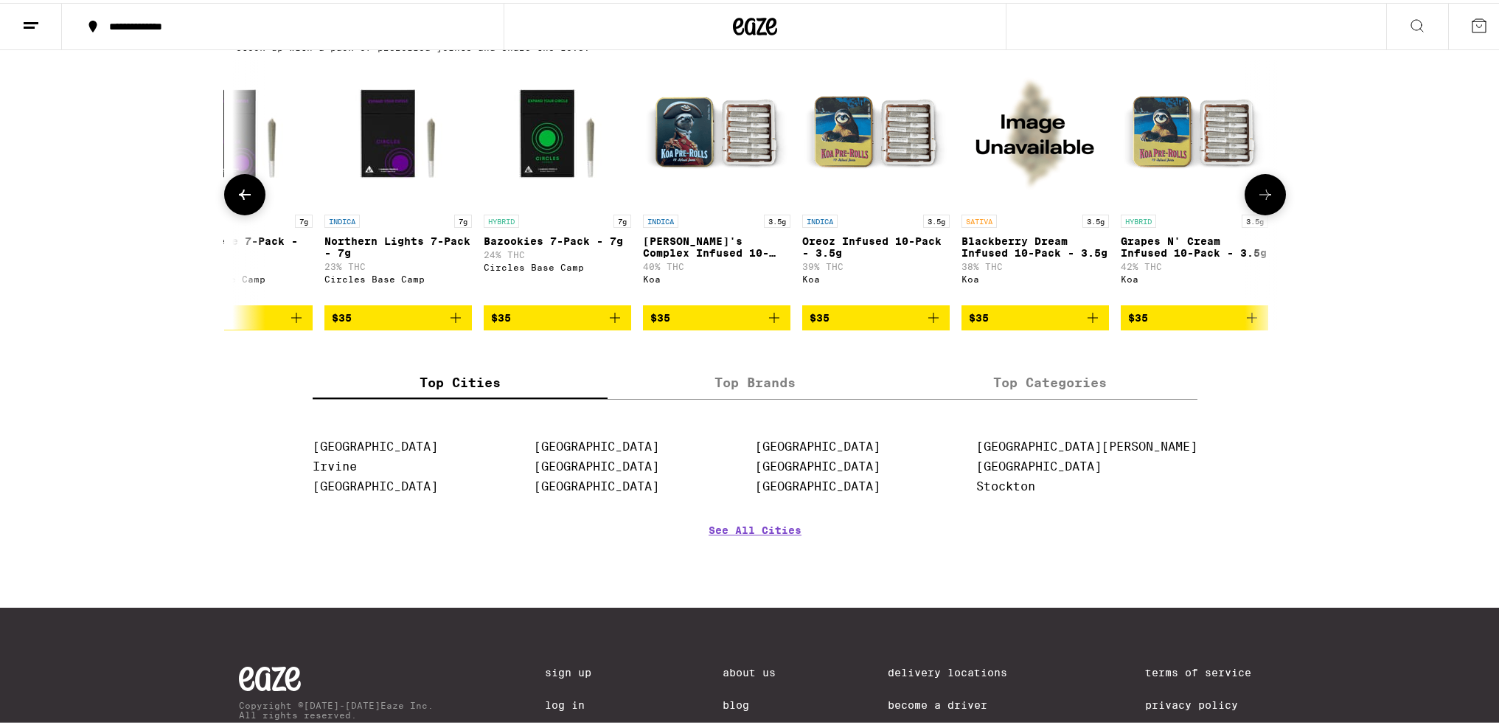
scroll to position [0, 4386]
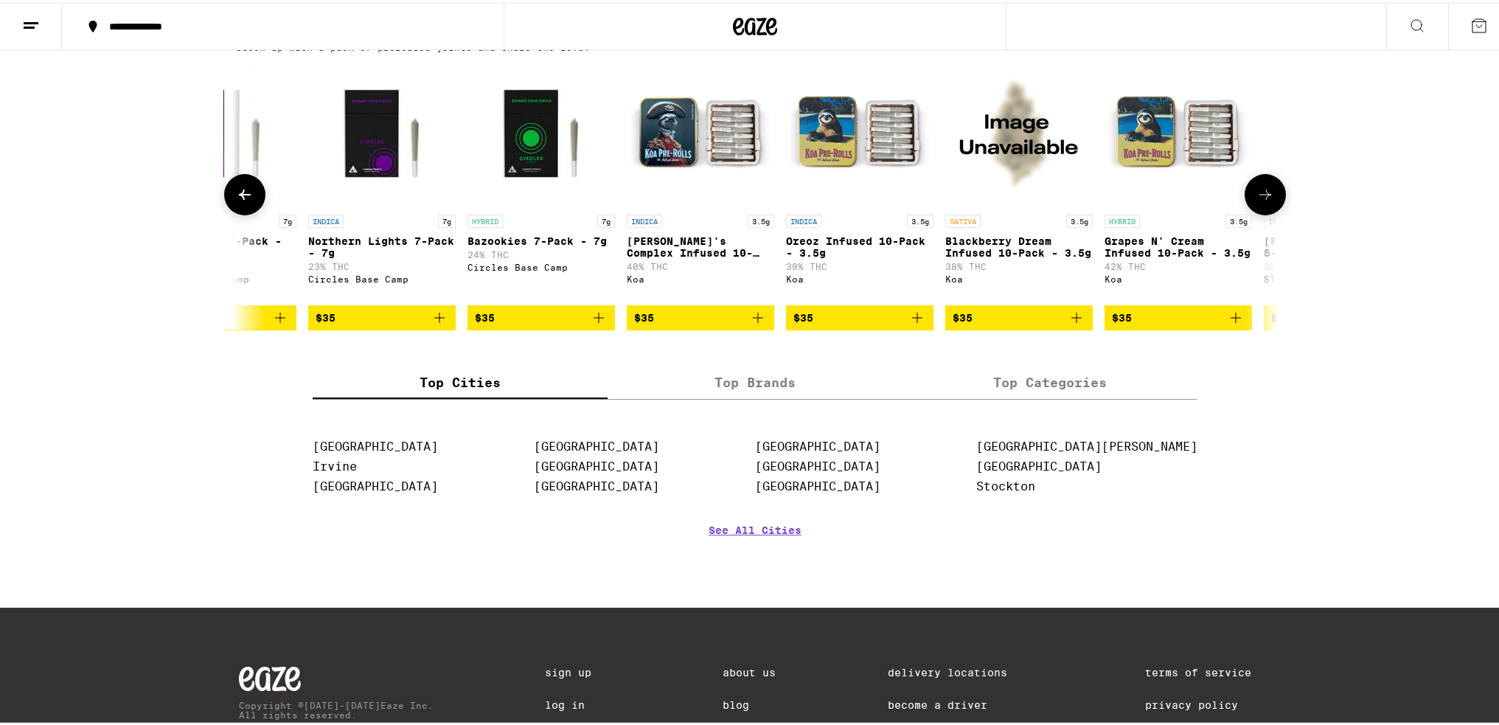
click at [742, 212] on button at bounding box center [1264, 191] width 41 height 41
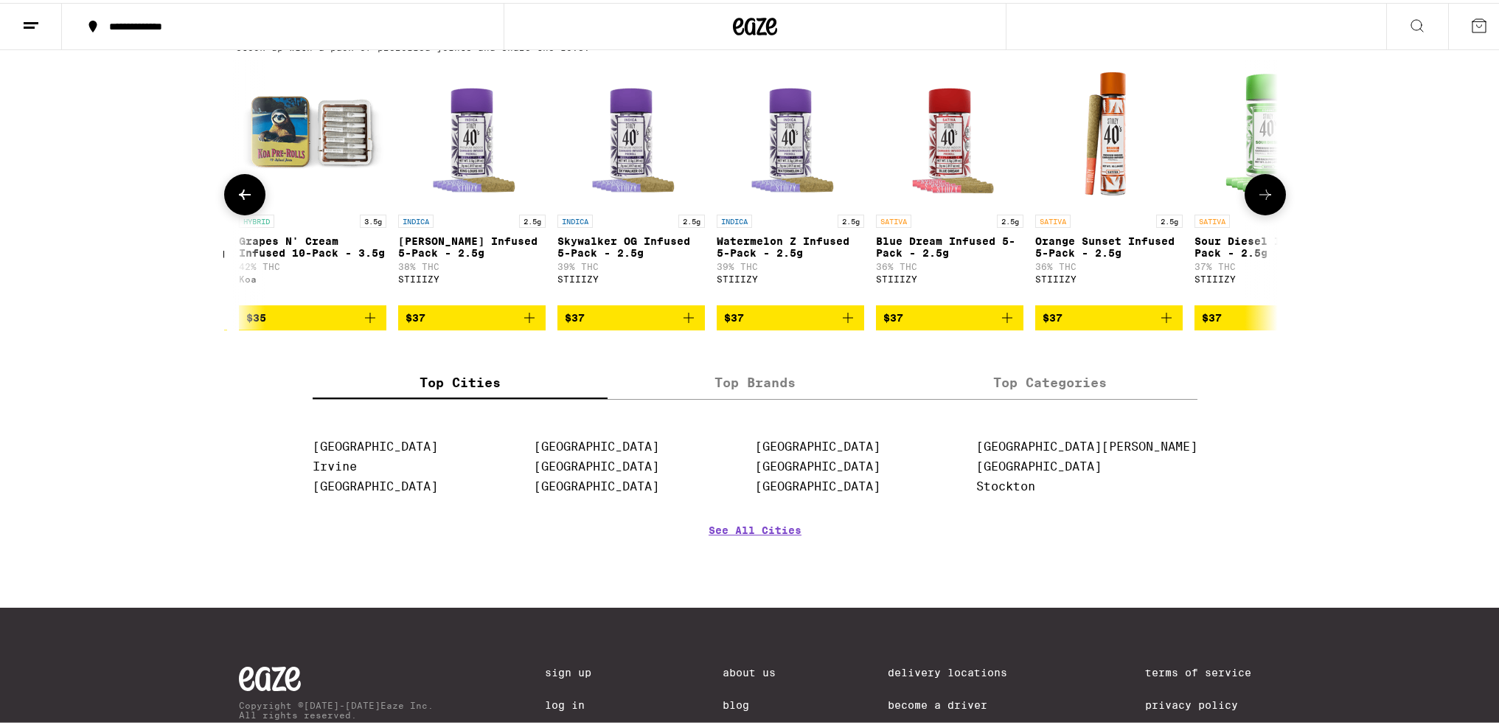
scroll to position [0, 5263]
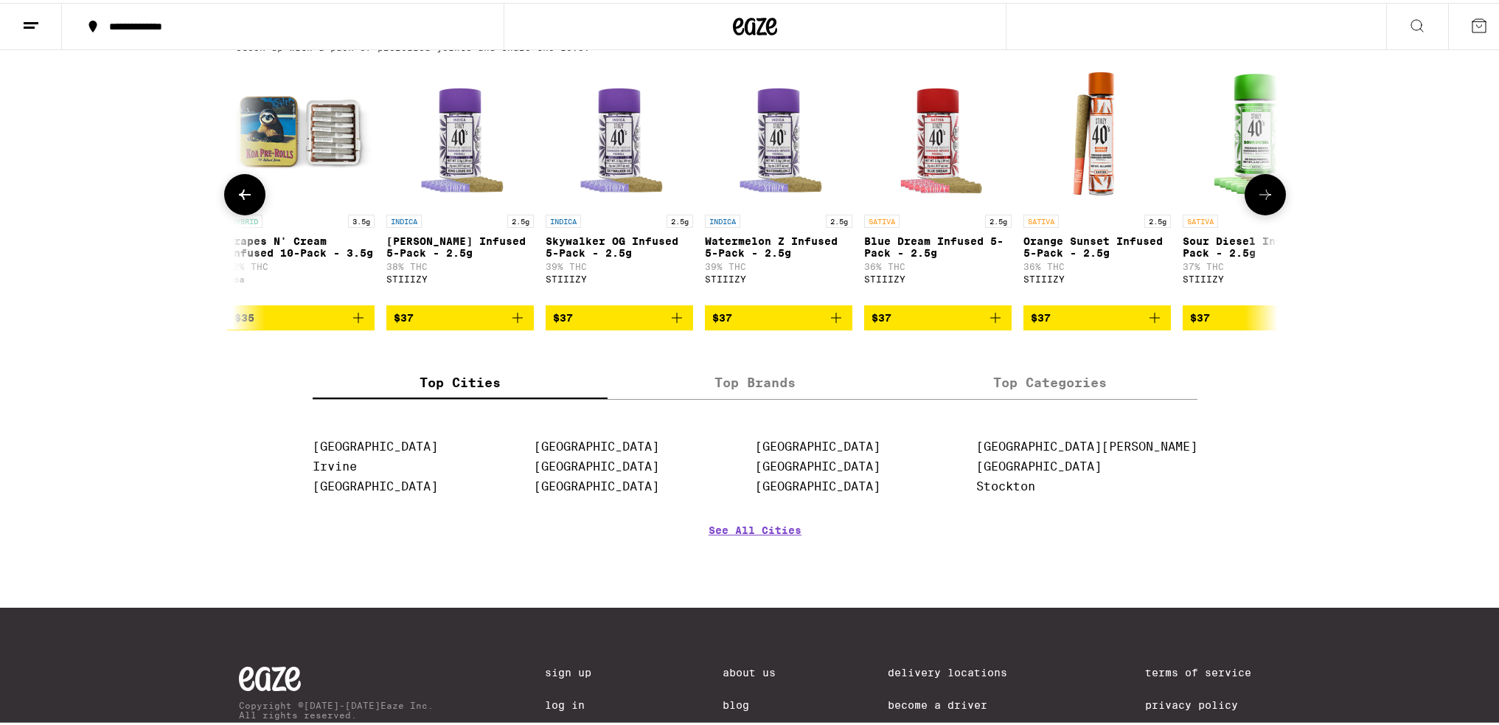
click at [742, 212] on button at bounding box center [1264, 191] width 41 height 41
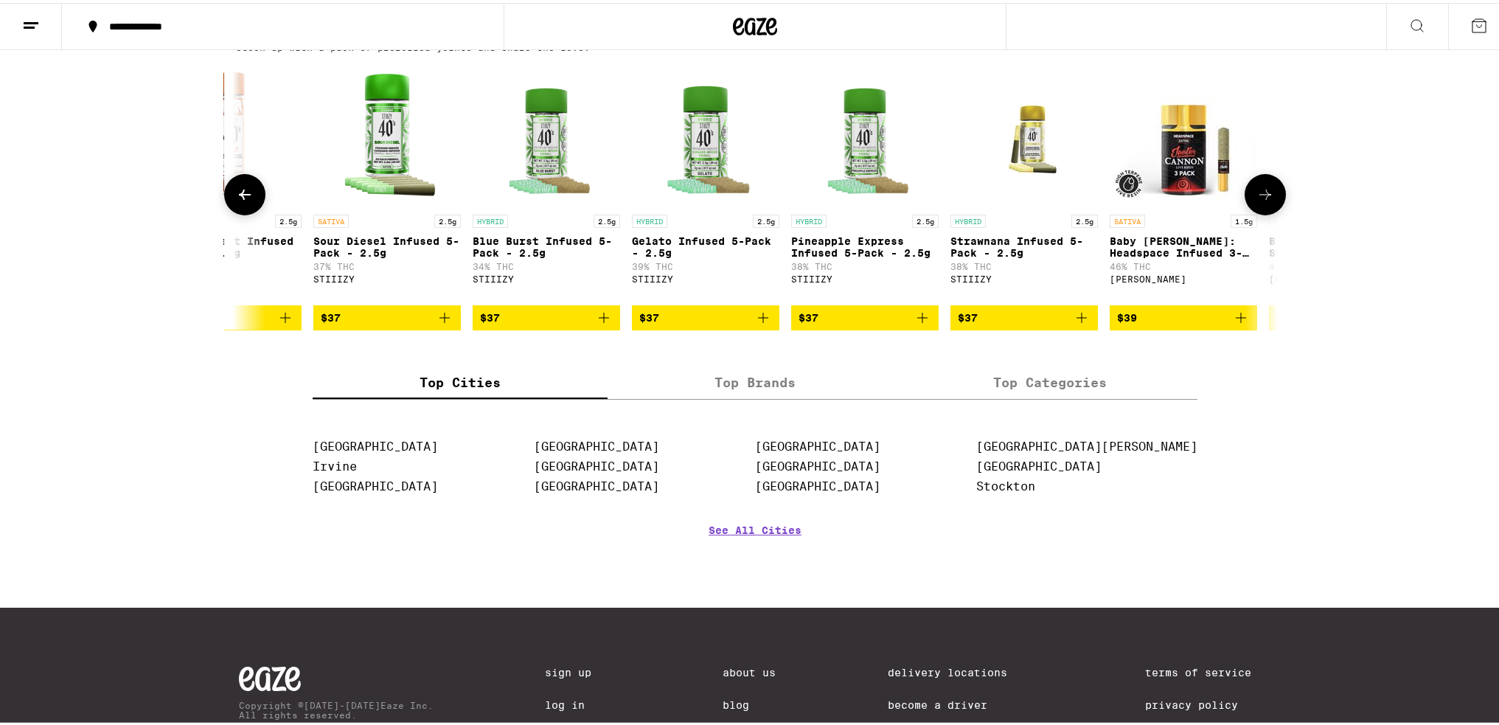
scroll to position [0, 6140]
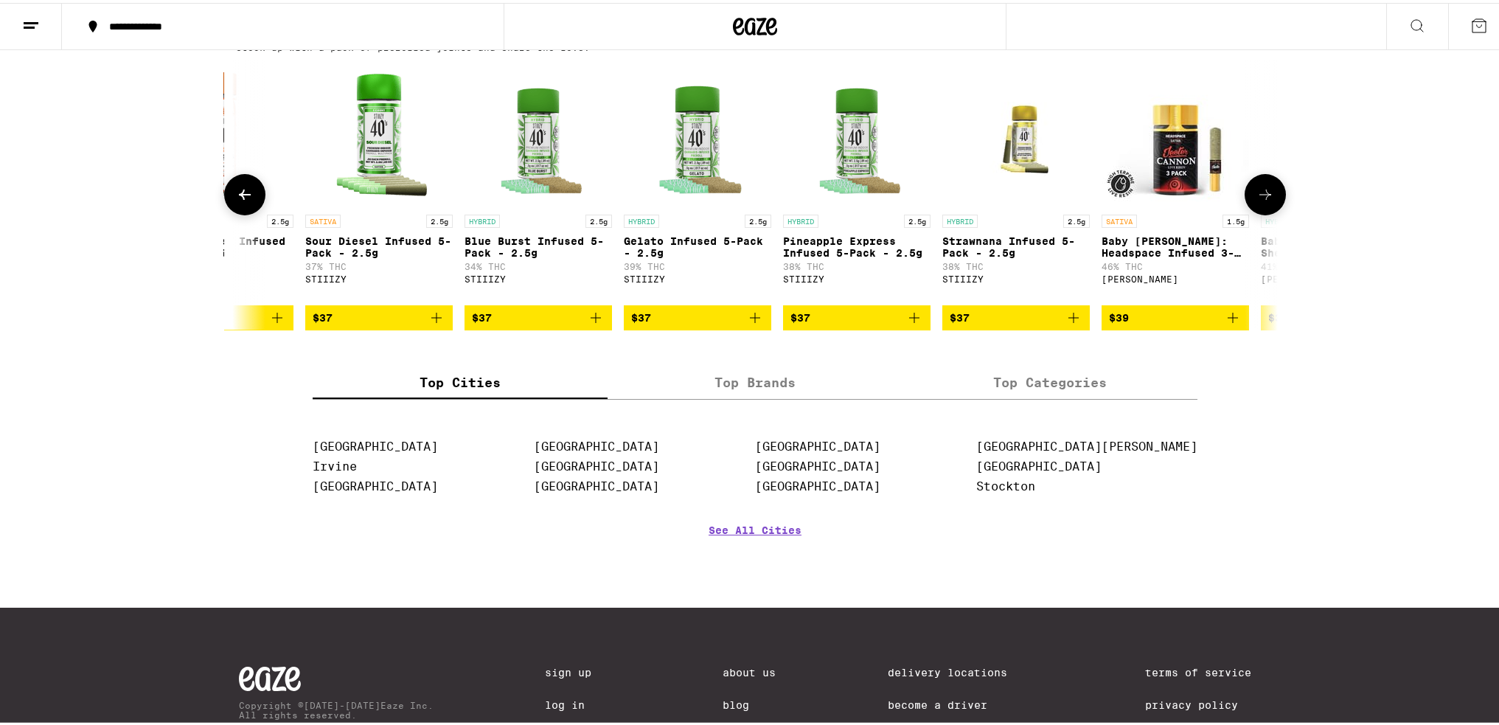
click at [742, 212] on button at bounding box center [1264, 191] width 41 height 41
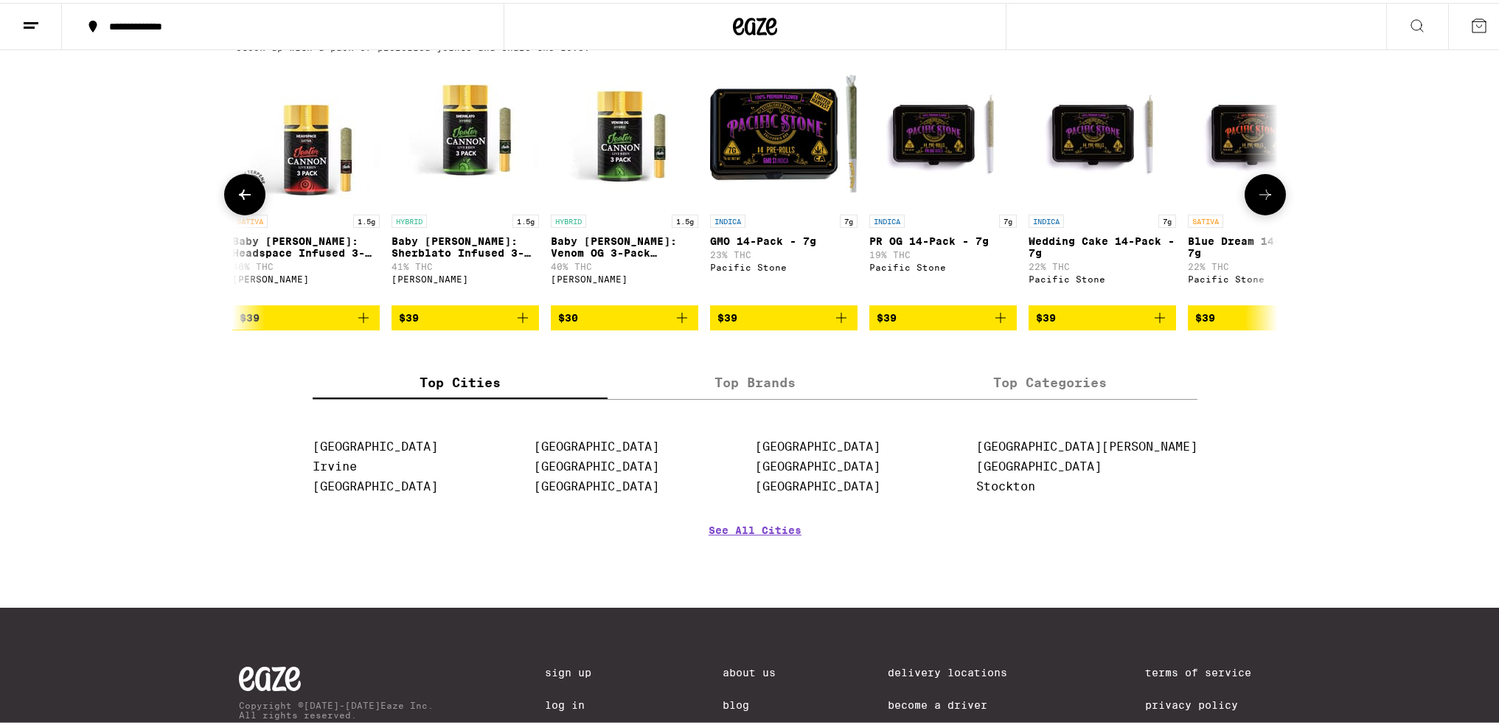
scroll to position [0, 7017]
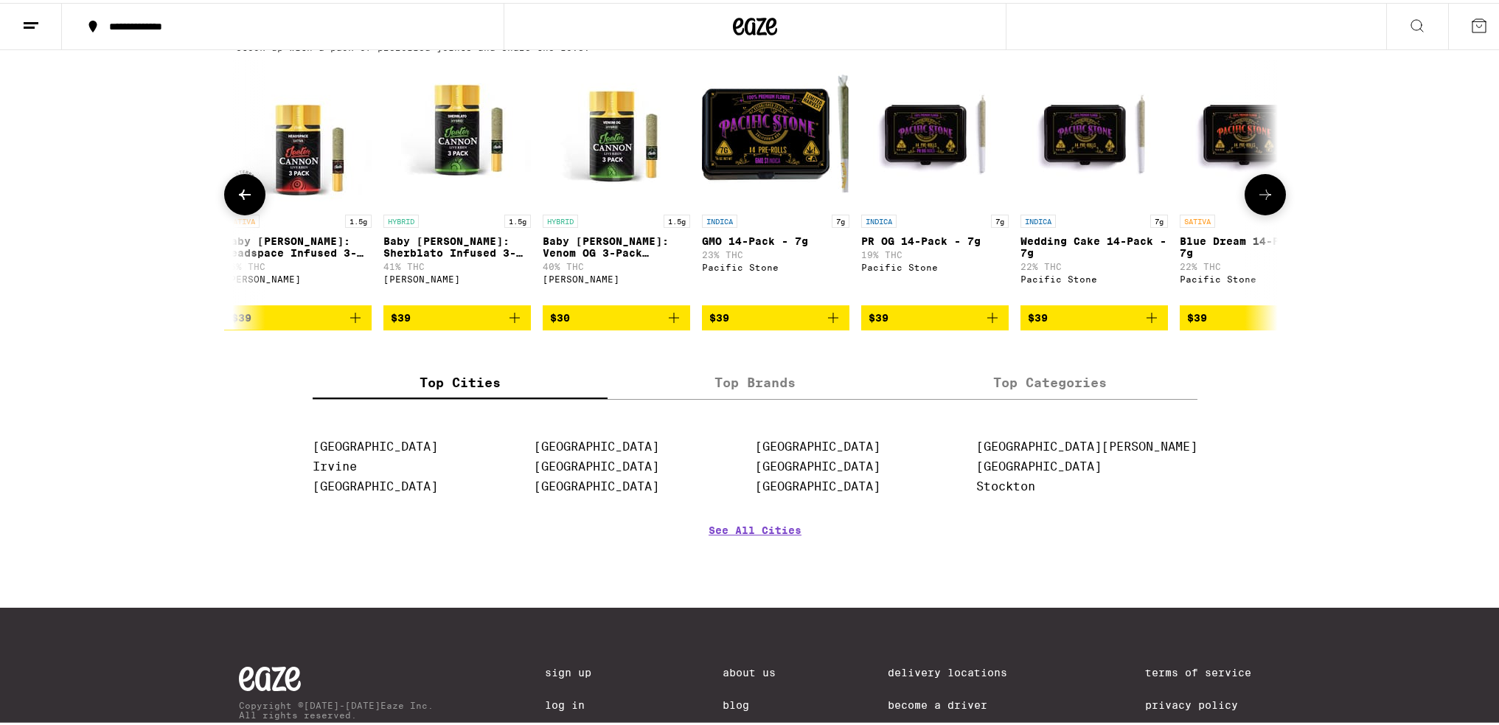
click at [742, 244] on p "PR OG 14-Pack - 7g" at bounding box center [934, 238] width 147 height 12
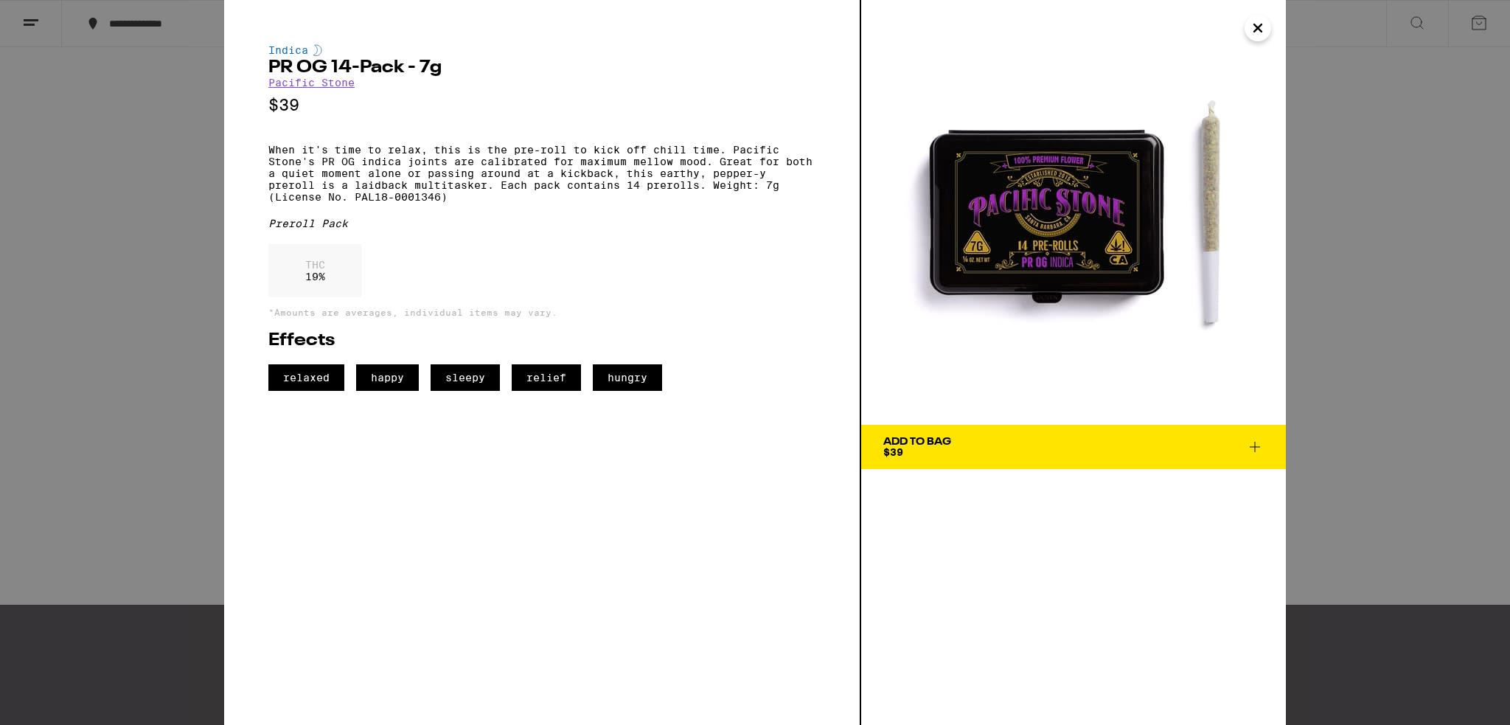
click at [742, 28] on icon "Close" at bounding box center [1258, 28] width 18 height 22
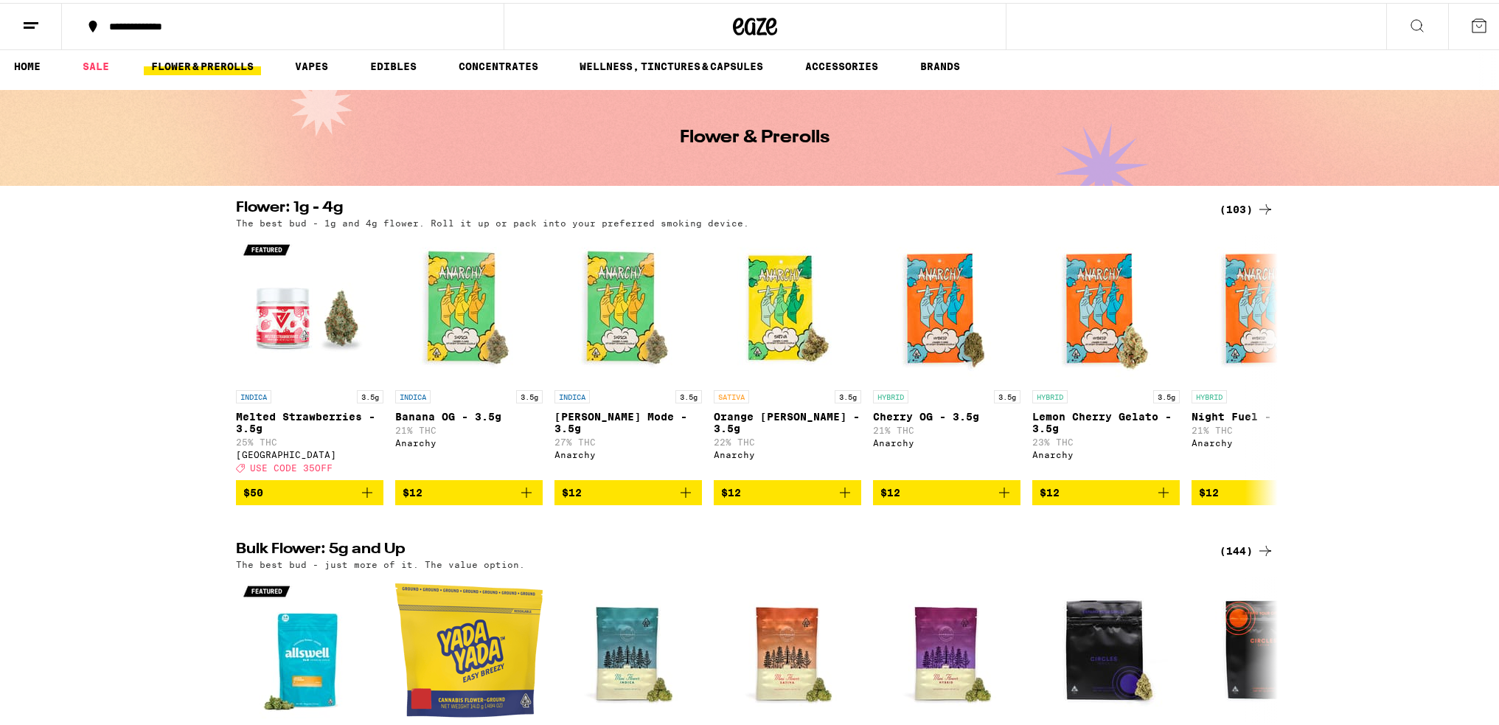
scroll to position [6, 0]
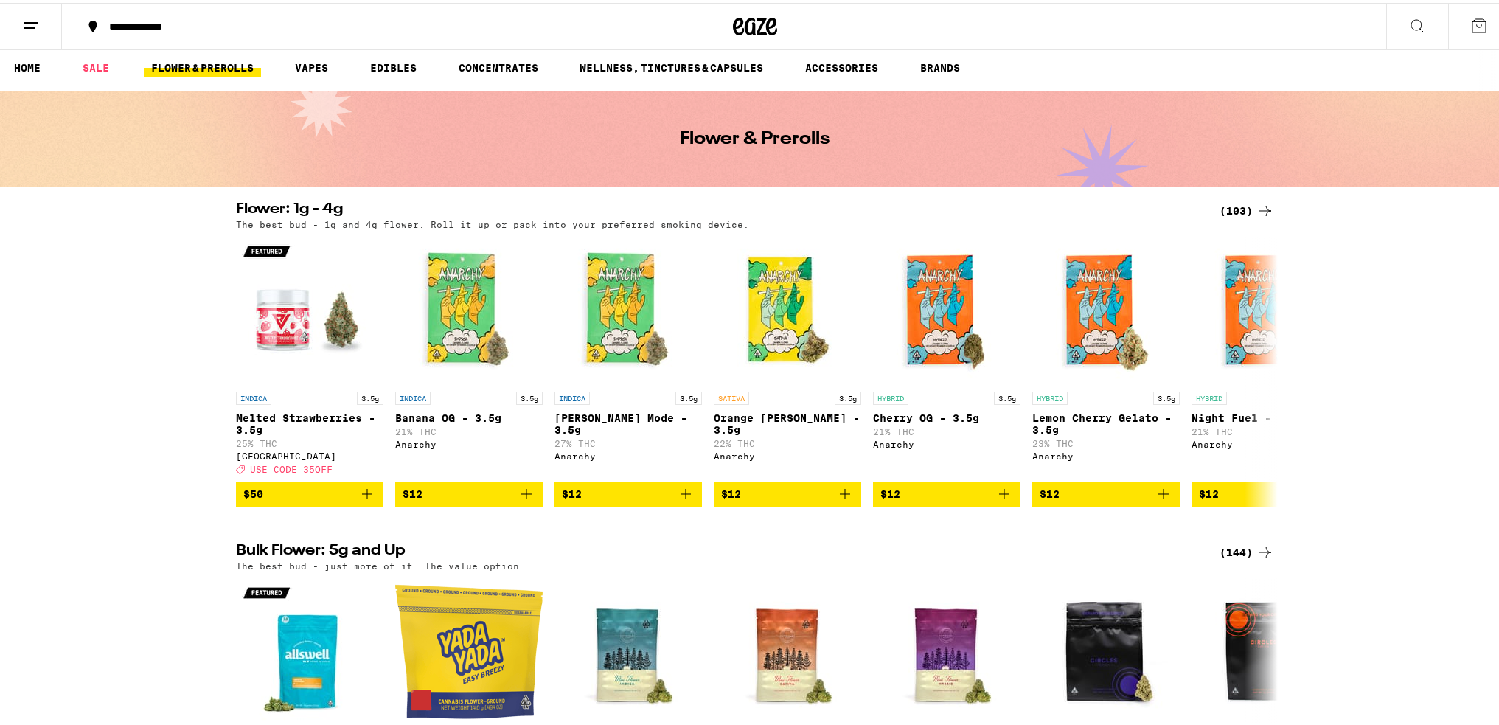
click at [141, 267] on div "Flower: 1g - 4g (103) The best bud - 1g and 4g flower. Roll it up or pack into …" at bounding box center [755, 351] width 1510 height 304
click at [742, 23] on icon at bounding box center [1417, 23] width 18 height 18
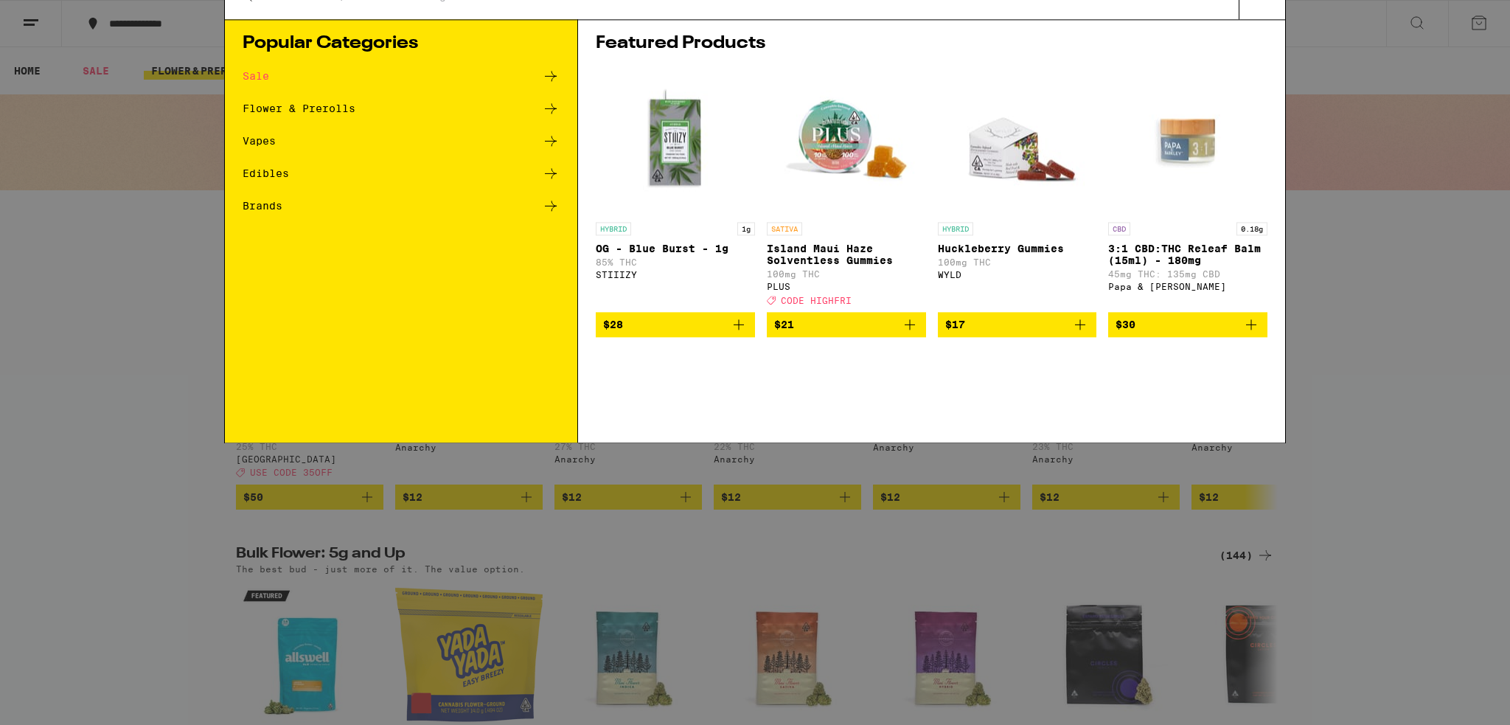
drag, startPoint x: 865, startPoint y: 38, endPoint x: 849, endPoint y: 34, distance: 15.9
click at [742, 36] on div "Search for Products" at bounding box center [755, 24] width 1060 height 47
click at [742, 32] on div "Search for Products" at bounding box center [755, 24] width 1060 height 47
click at [742, 22] on input "Search for Products" at bounding box center [752, 24] width 972 height 13
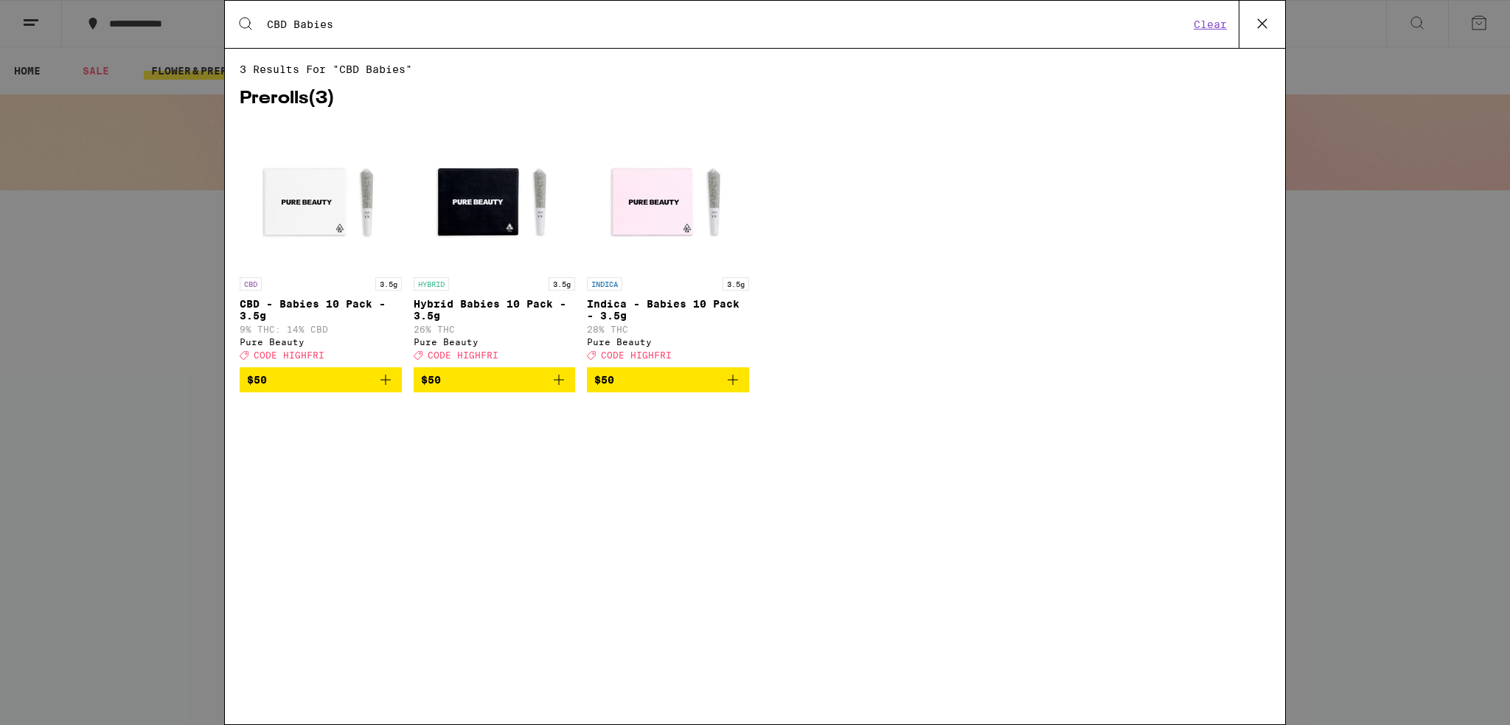
type input "CBD Babies"
click at [301, 206] on img "Open page for CBD - Babies 10 Pack - 3.5g from Pure Beauty" at bounding box center [320, 195] width 147 height 147
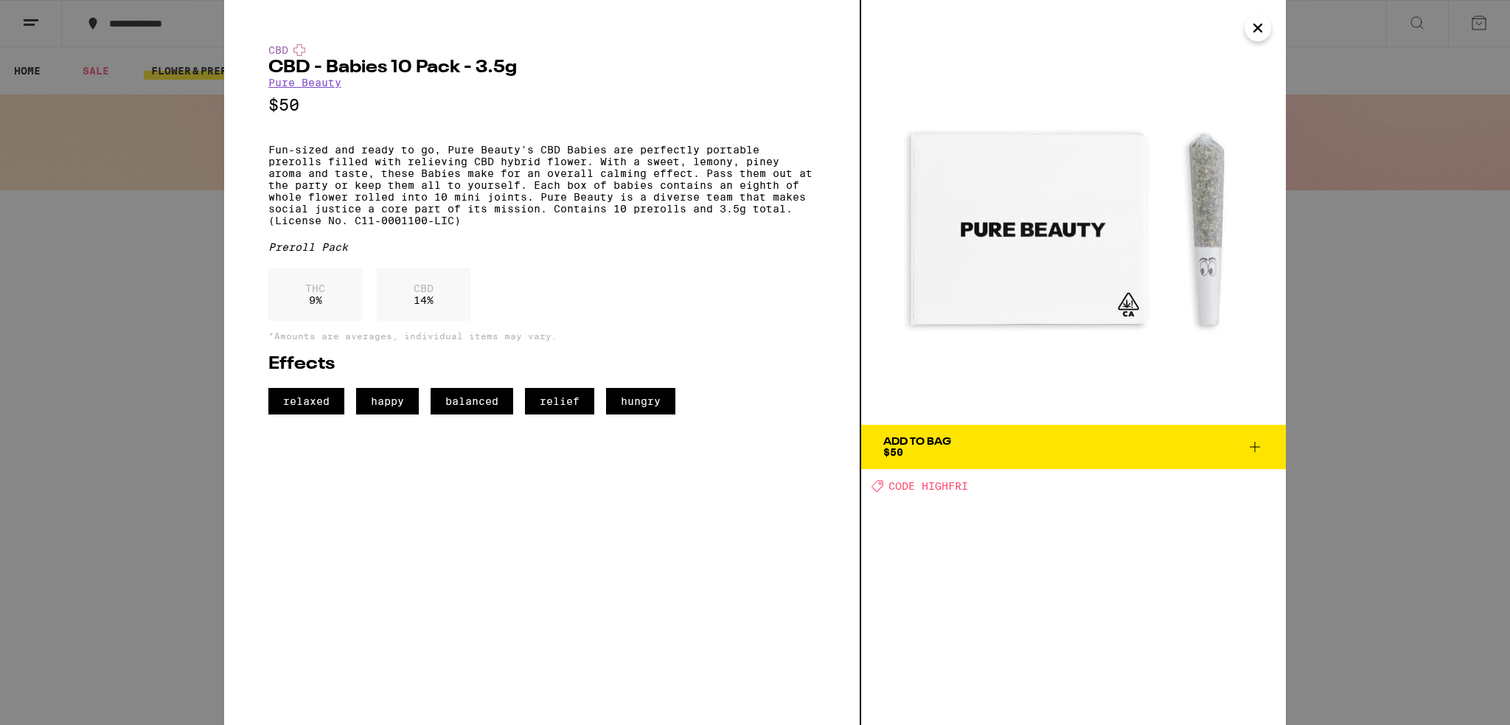
click at [742, 455] on span "Add To Bag $50" at bounding box center [1073, 446] width 380 height 21
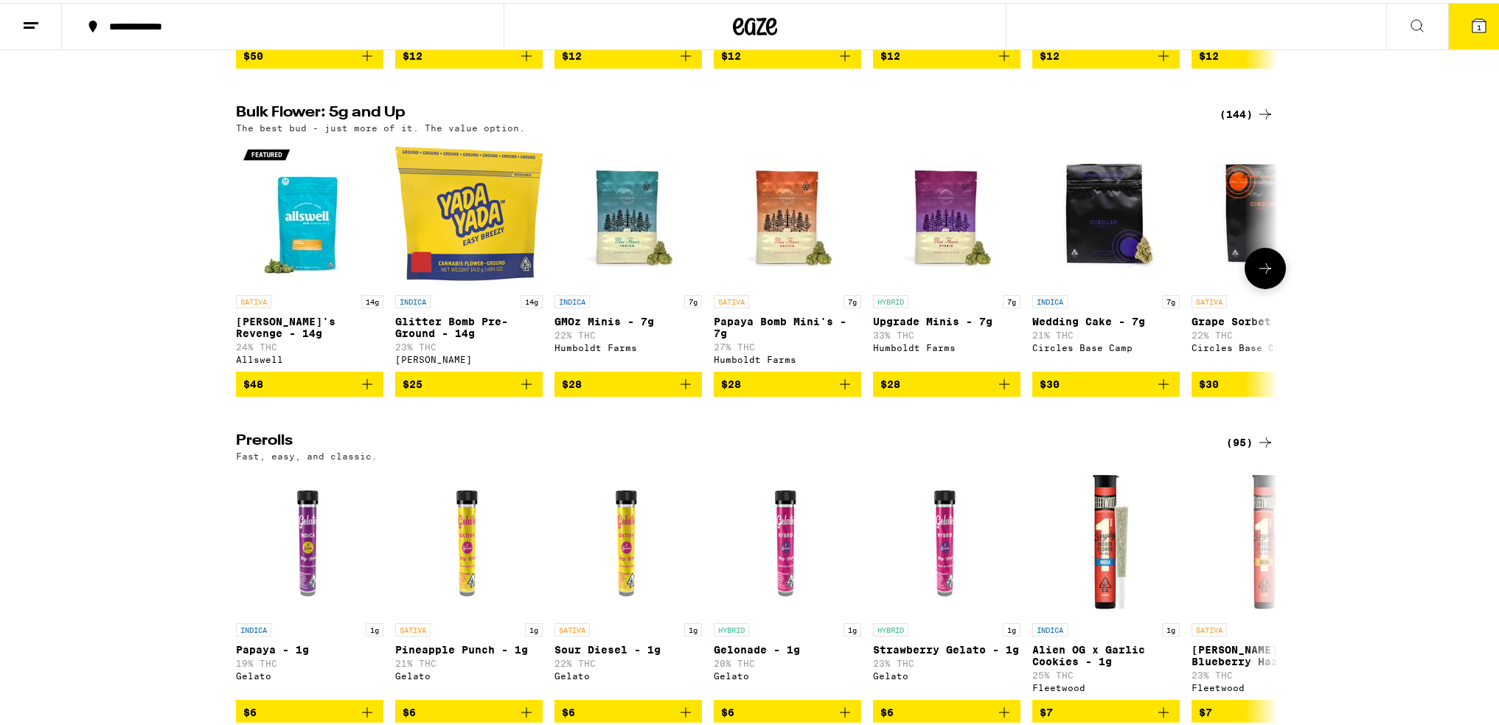
scroll to position [443, 0]
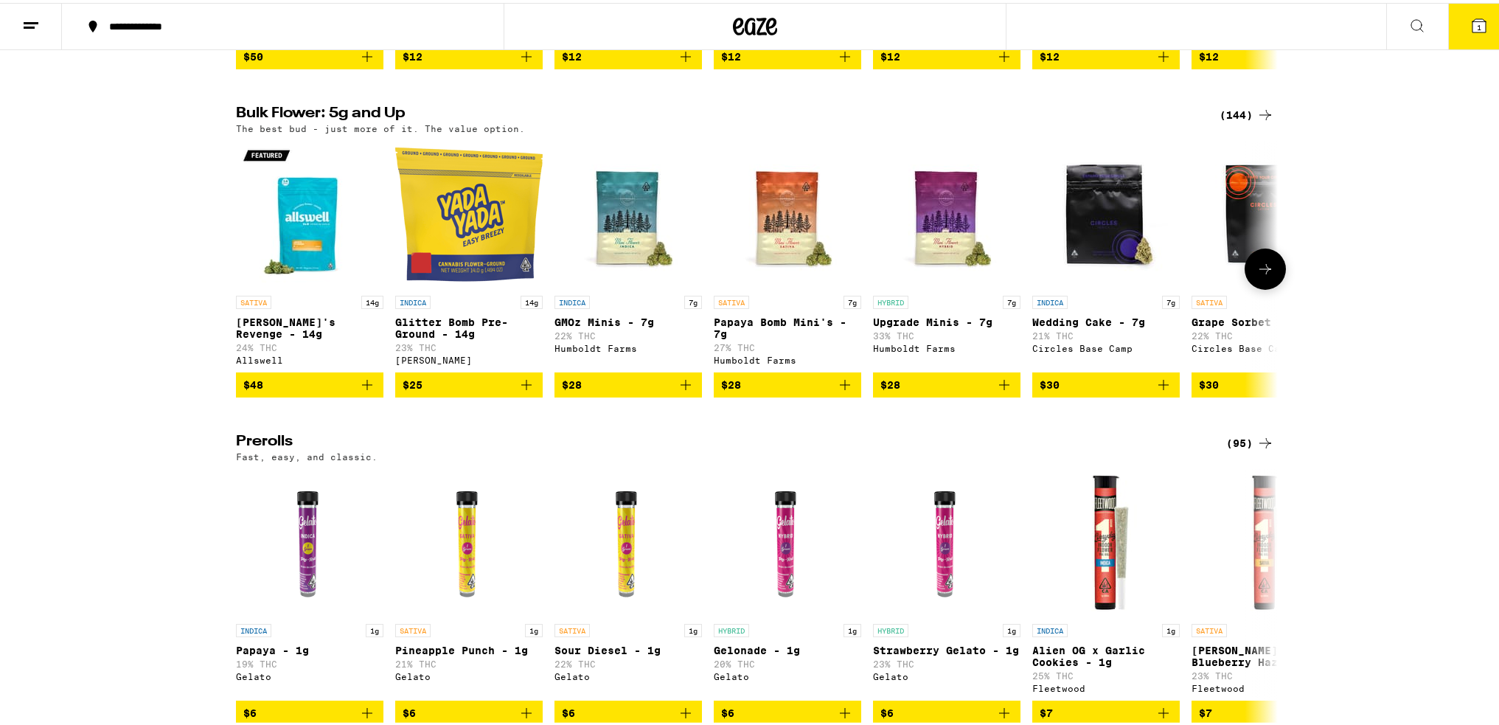
click at [742, 275] on icon at bounding box center [1265, 266] width 18 height 18
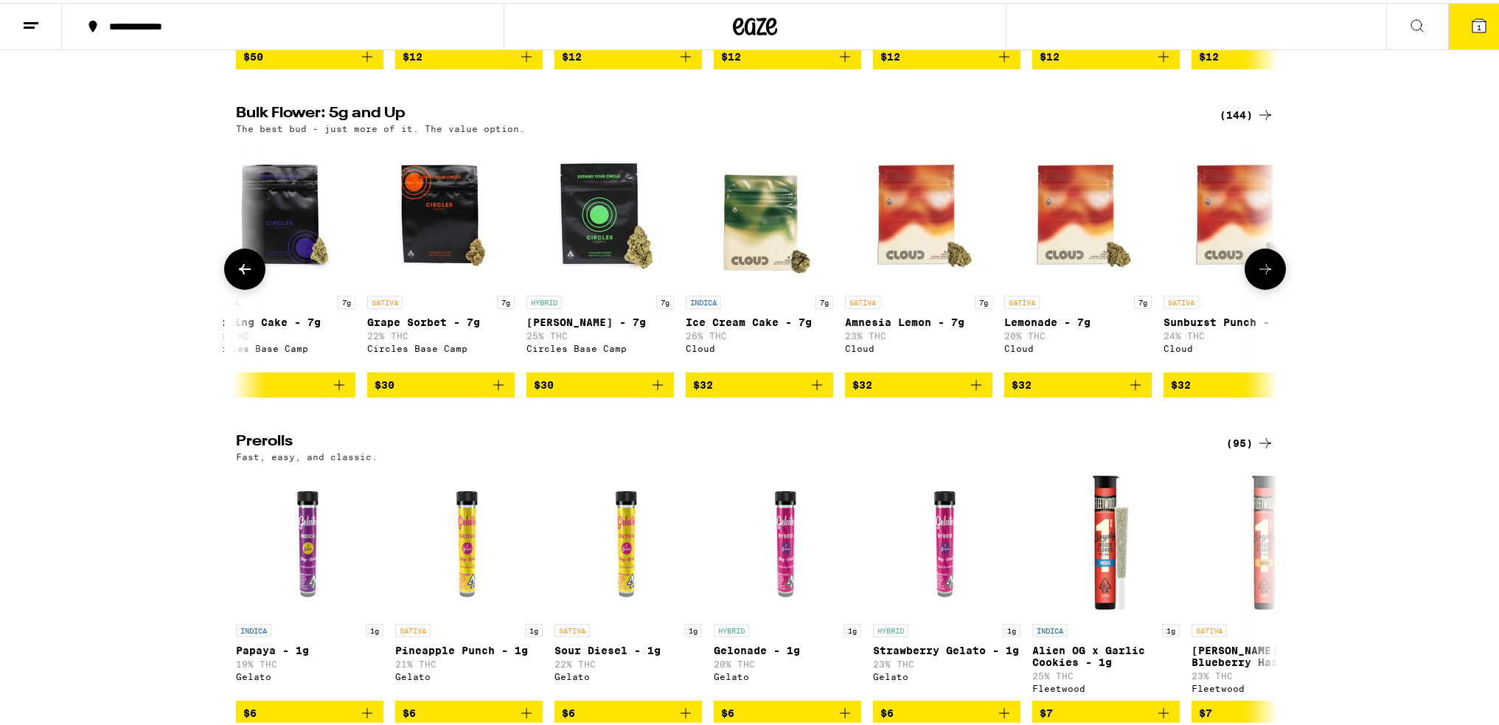
scroll to position [0, 877]
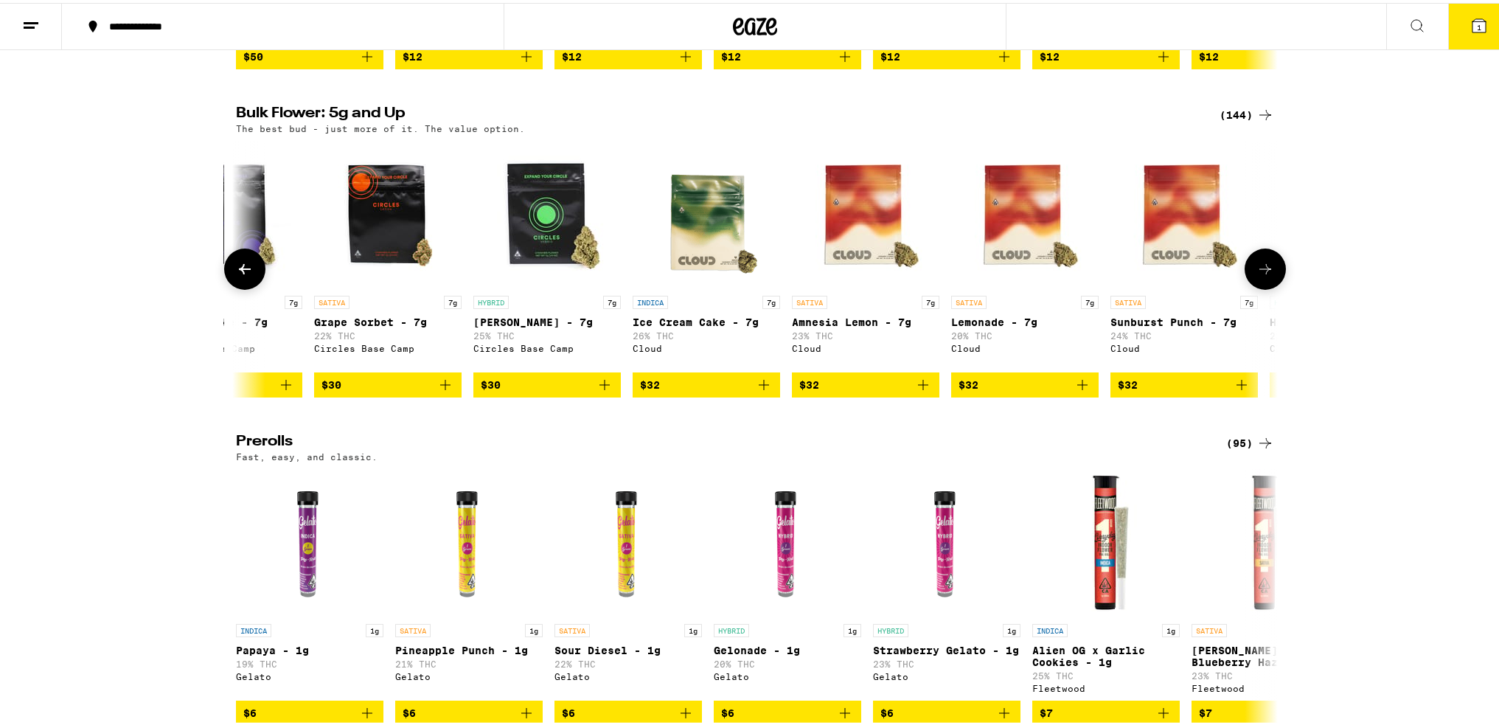
click at [742, 275] on icon at bounding box center [1265, 266] width 18 height 18
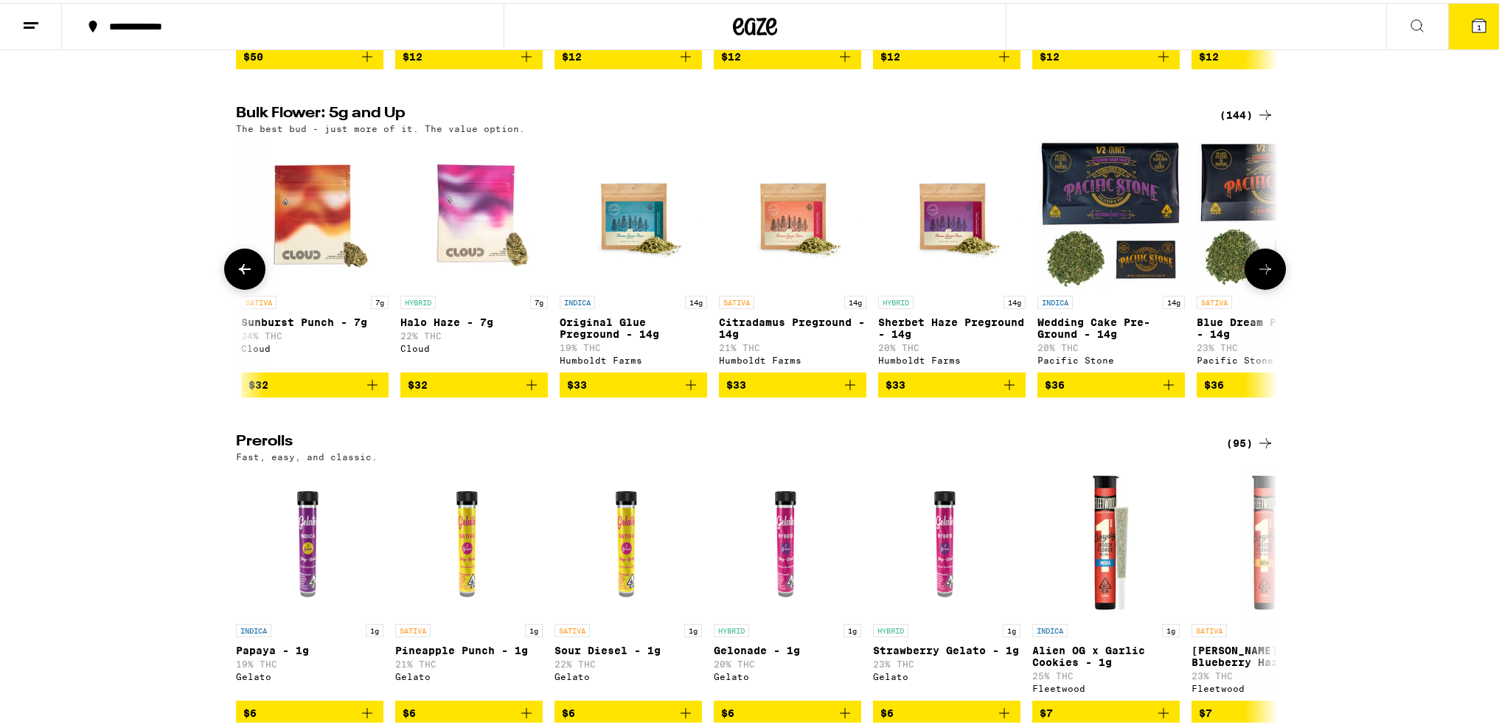
scroll to position [0, 1754]
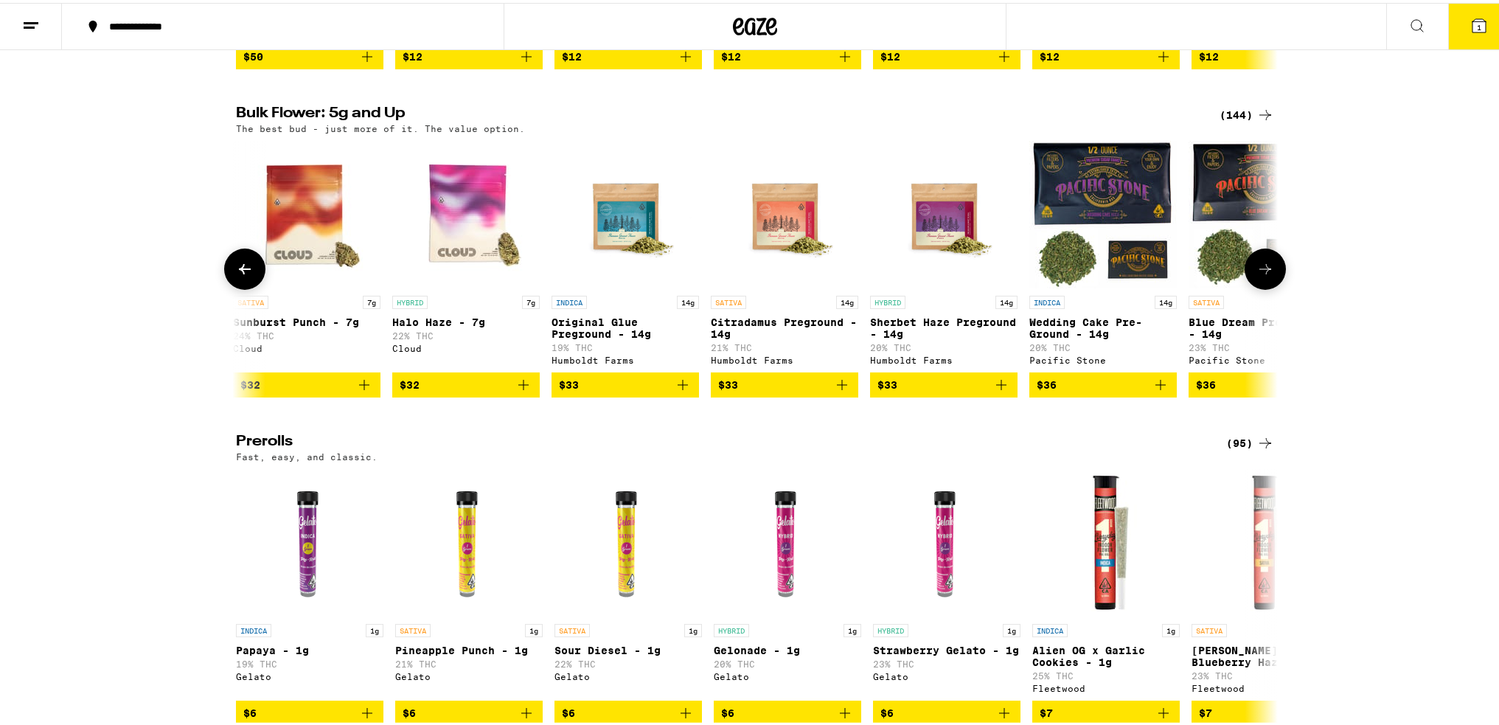
click at [742, 275] on icon at bounding box center [1265, 266] width 18 height 18
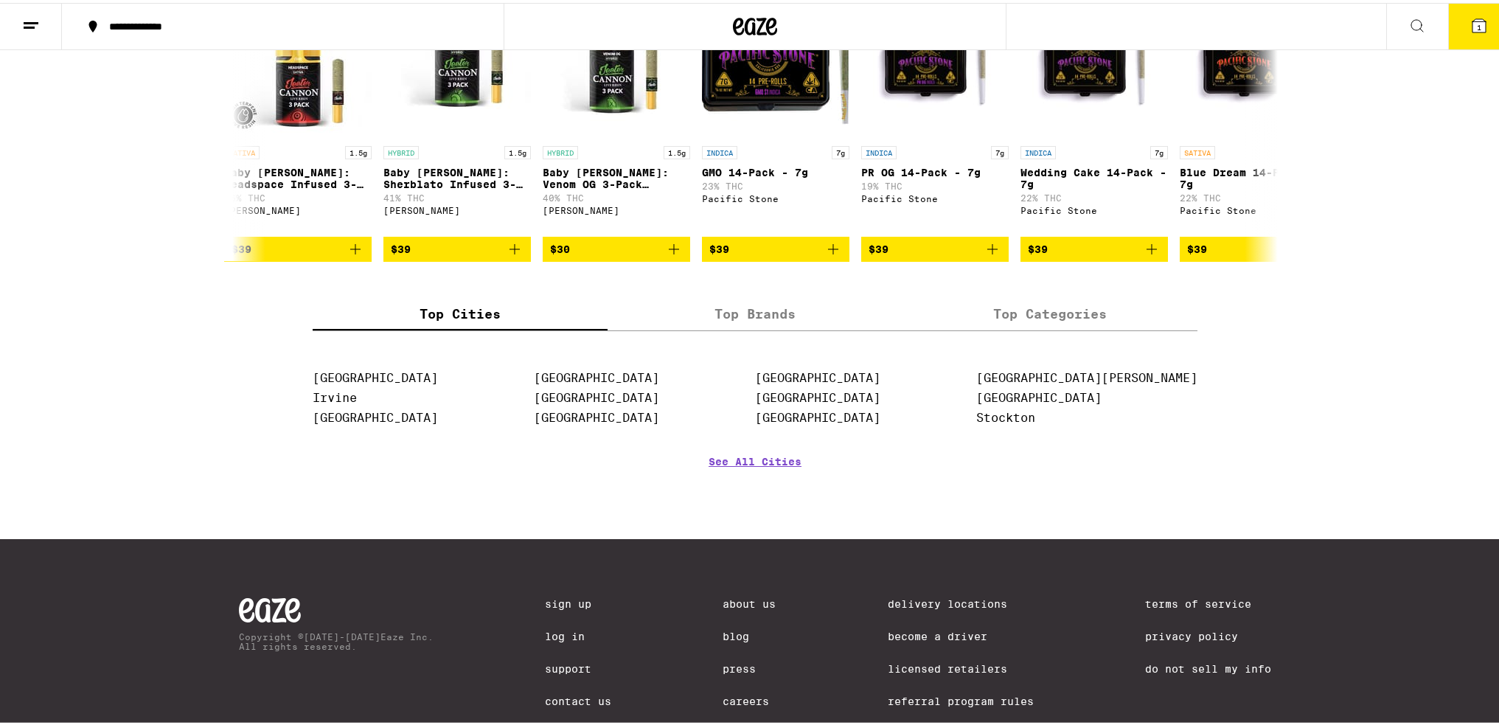
scroll to position [1252, 0]
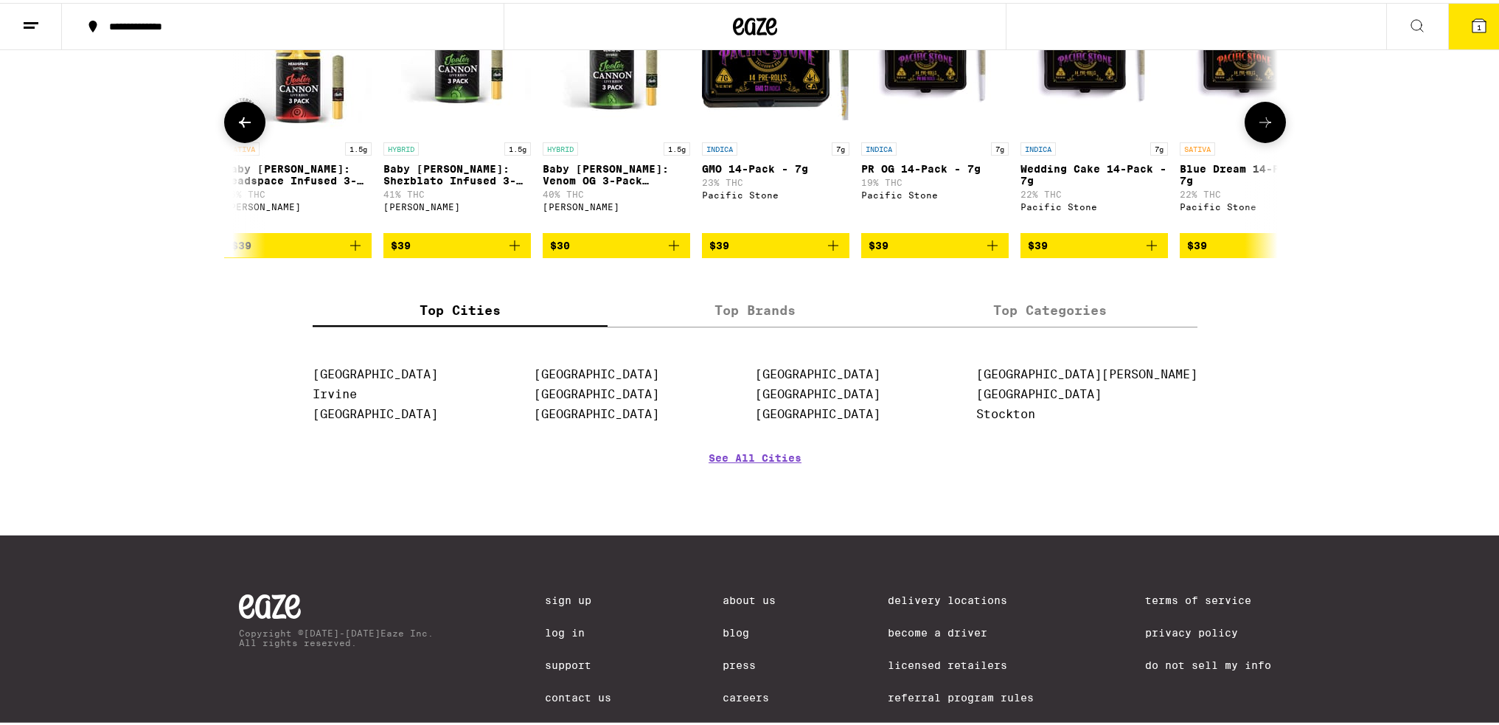
click at [742, 140] on button at bounding box center [1264, 119] width 41 height 41
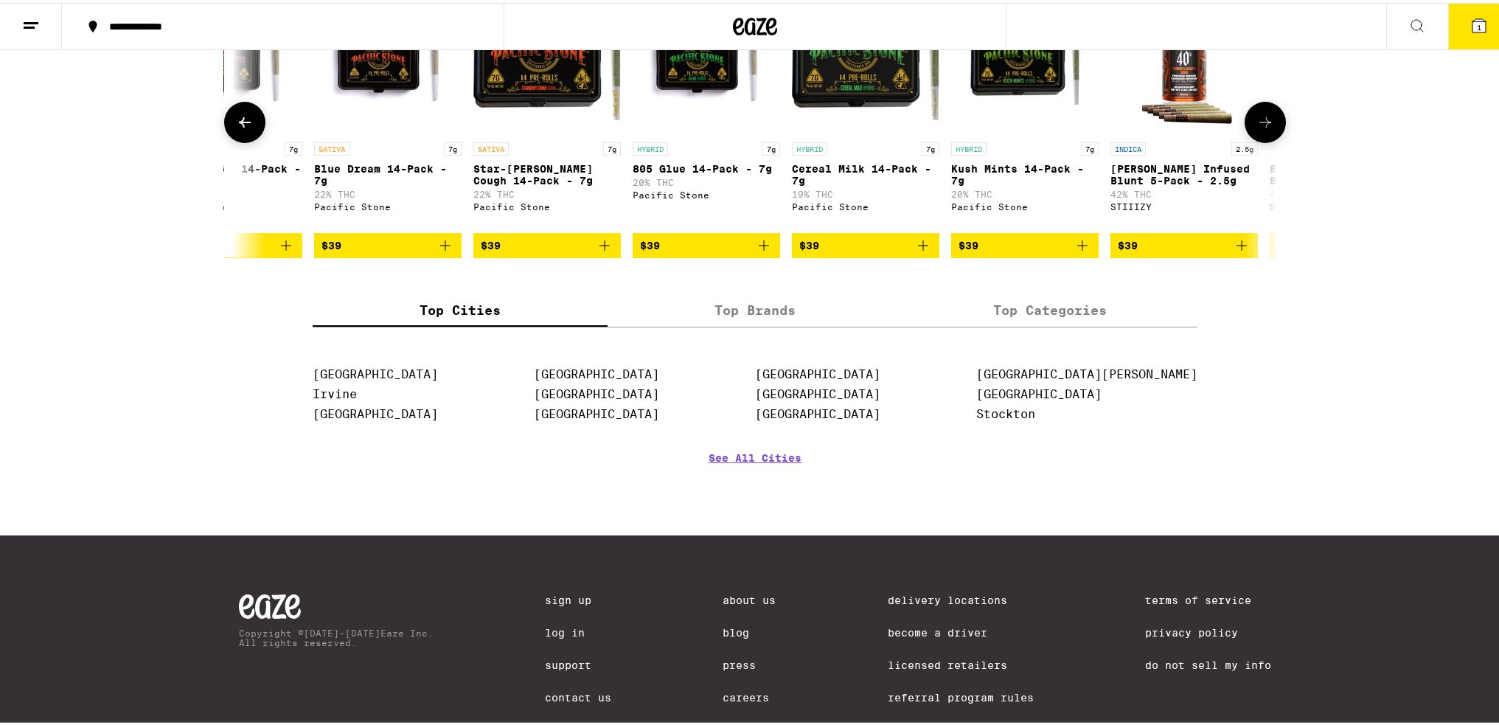
scroll to position [0, 7895]
